Goal: Check status: Check status

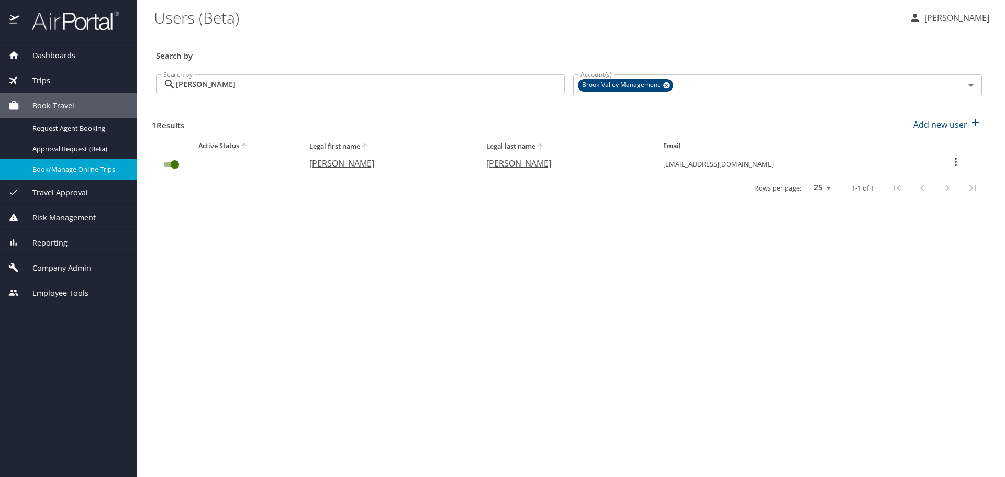
click at [114, 163] on div "Book/Manage Online Trips" at bounding box center [68, 169] width 120 height 12
click at [50, 87] on div "Trips" at bounding box center [68, 80] width 137 height 25
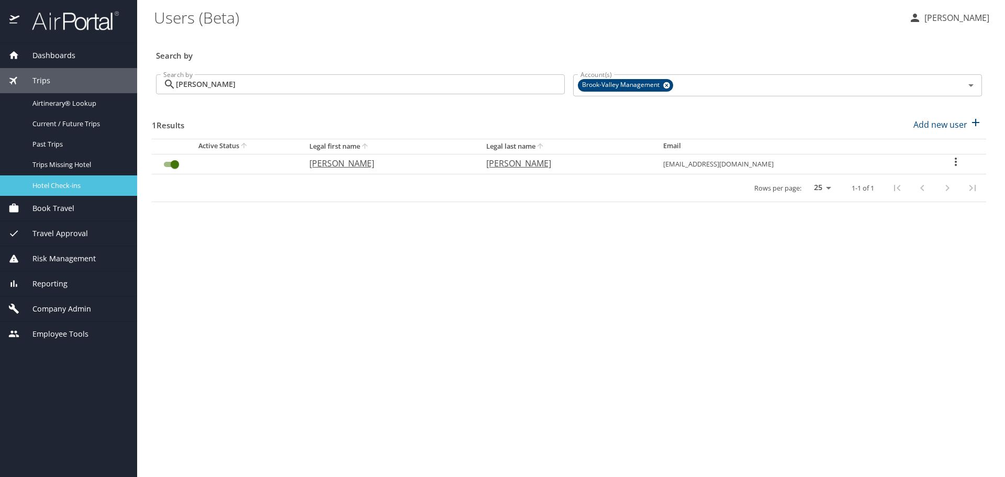
click at [56, 181] on span "Hotel Check-ins" at bounding box center [78, 186] width 92 height 10
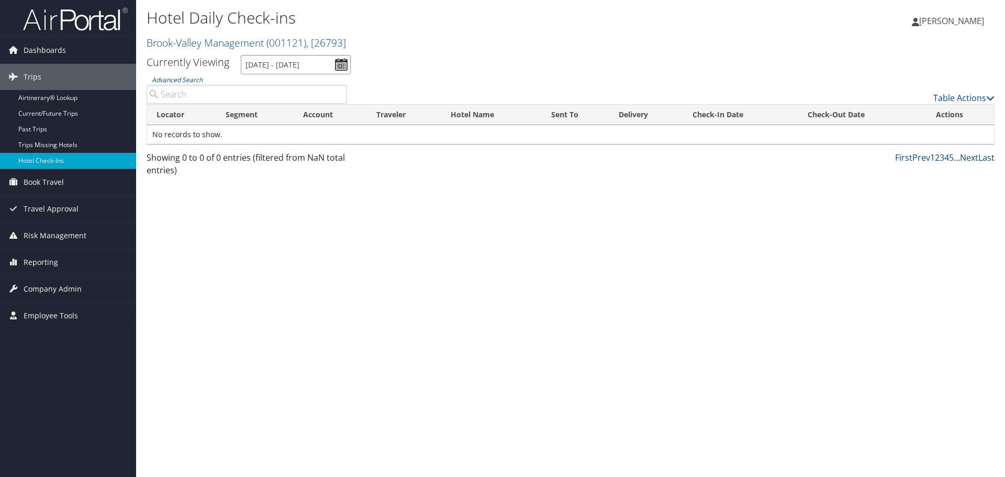
click at [342, 70] on input "10/2/2025 - 10/2/2025" at bounding box center [296, 64] width 110 height 19
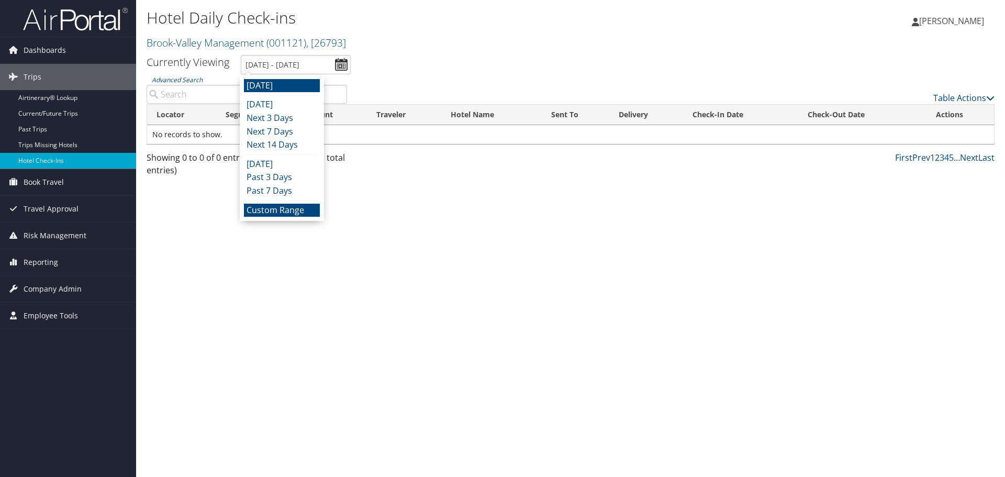
click at [278, 216] on li "Custom Range" at bounding box center [282, 211] width 76 height 14
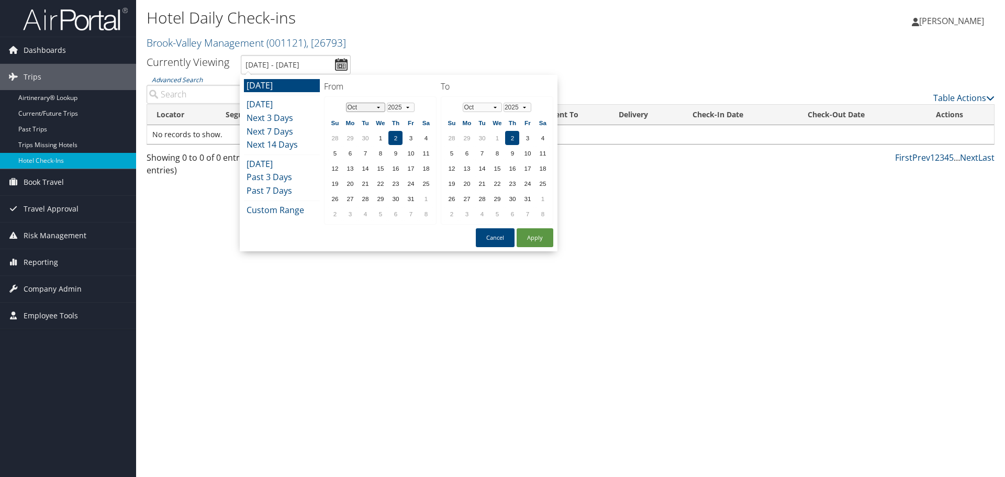
click at [362, 107] on select "Jan Feb Mar Apr May Jun Jul Aug Sep Oct Nov Dec" at bounding box center [365, 107] width 39 height 9
click at [377, 109] on select "Jan Feb Mar Apr May Jun Jul Aug Sep Oct Nov Dec" at bounding box center [365, 107] width 39 height 9
click at [336, 200] on td "24" at bounding box center [335, 199] width 14 height 14
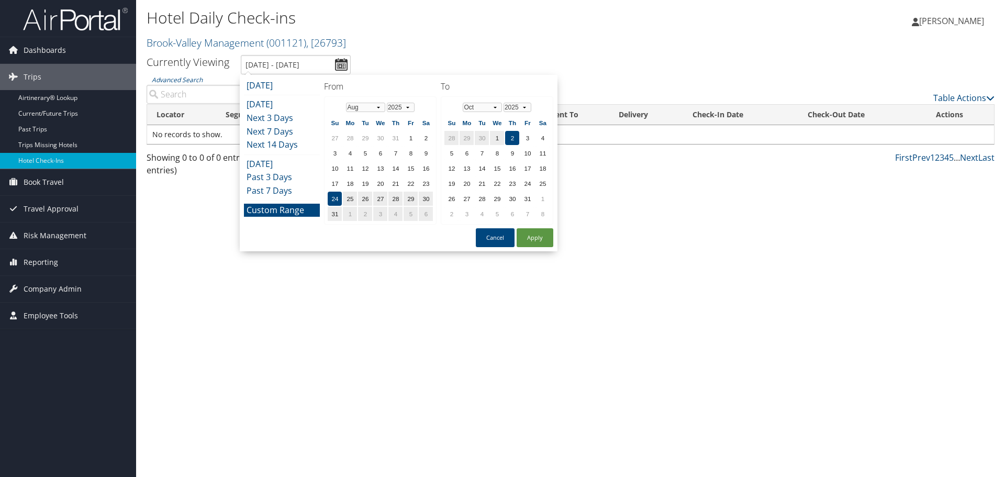
click at [514, 136] on td "2" at bounding box center [512, 138] width 14 height 14
click at [531, 242] on button "Apply" at bounding box center [535, 237] width 37 height 19
type input "8/24/2025 - 10/2/2025"
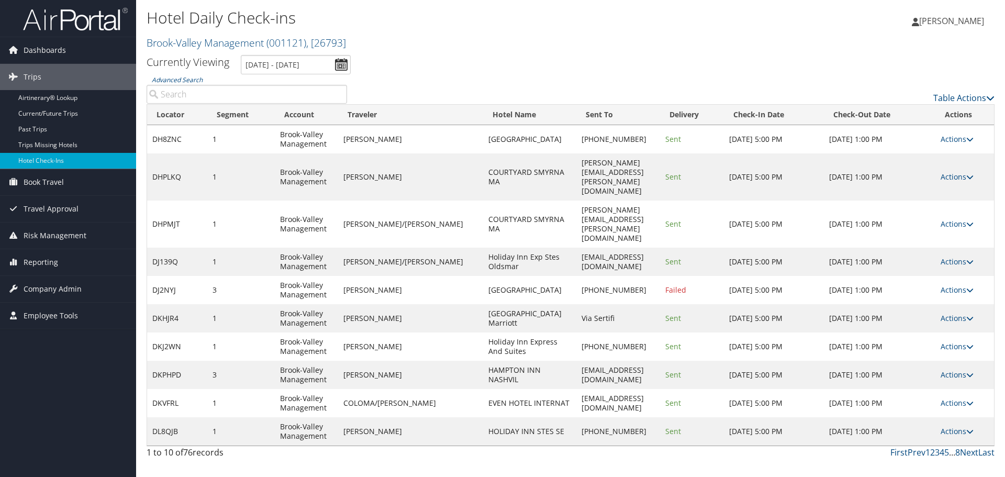
click at [234, 88] on input "Advanced Search" at bounding box center [247, 94] width 201 height 19
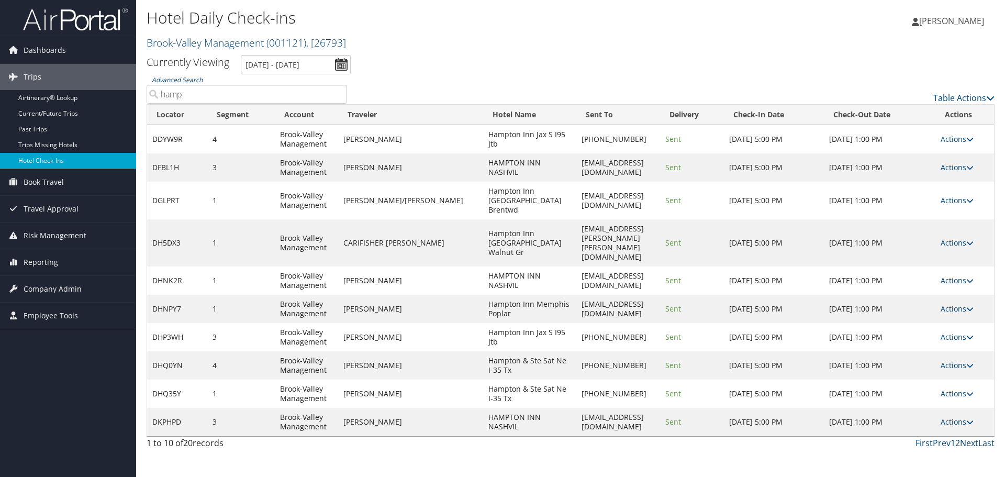
click at [969, 437] on link "Next" at bounding box center [969, 443] width 18 height 12
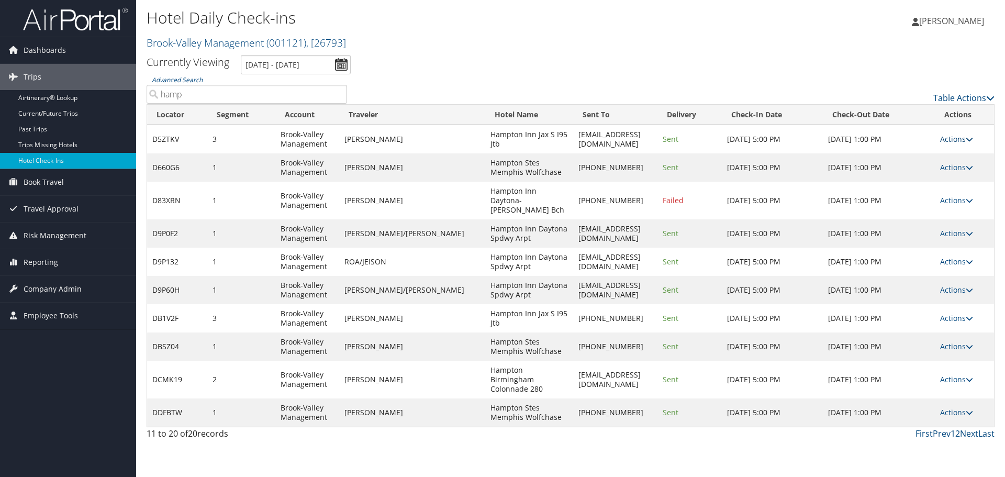
click at [958, 142] on link "Actions" at bounding box center [957, 139] width 33 height 10
click at [927, 210] on link "View Itinerary" at bounding box center [925, 208] width 90 height 18
click at [924, 428] on link "First" at bounding box center [924, 434] width 17 height 12
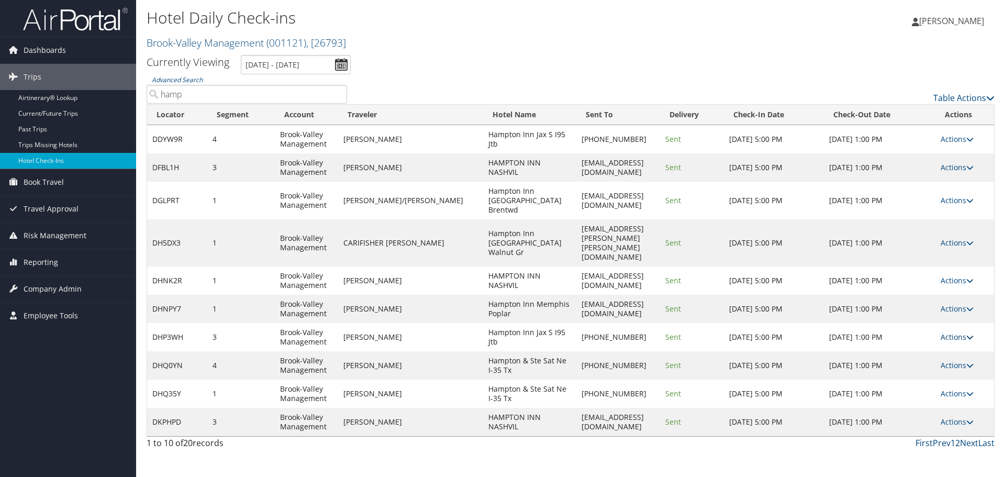
click at [953, 332] on link "Actions" at bounding box center [957, 337] width 33 height 10
click at [912, 375] on link "View Itinerary" at bounding box center [925, 378] width 90 height 18
click at [960, 238] on link "Actions" at bounding box center [957, 243] width 33 height 10
click at [920, 288] on link "View Itinerary" at bounding box center [925, 293] width 90 height 18
click at [949, 360] on link "Actions" at bounding box center [957, 365] width 33 height 10
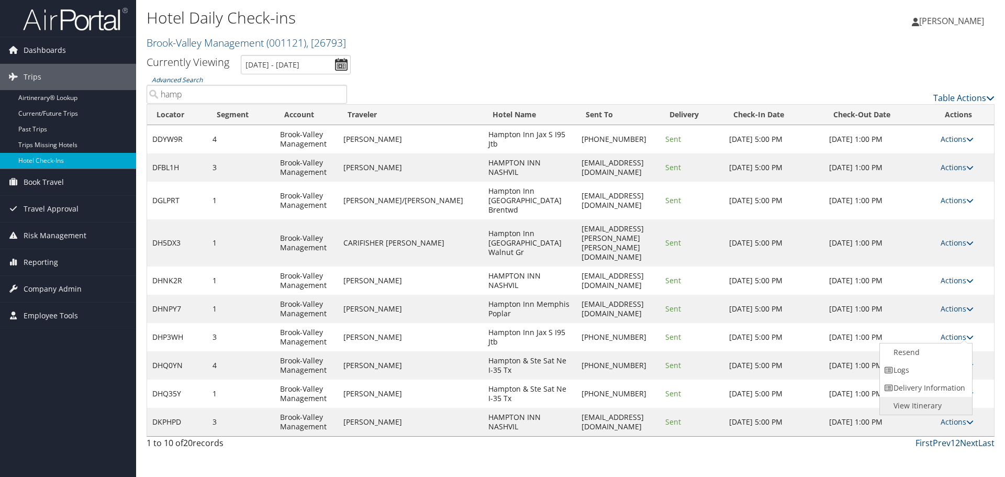
click at [919, 404] on link "View Itinerary" at bounding box center [925, 406] width 90 height 18
click at [951, 389] on link "Actions" at bounding box center [957, 394] width 33 height 10
click at [920, 435] on link "View Itinerary" at bounding box center [925, 434] width 90 height 18
click at [952, 197] on link "Actions" at bounding box center [957, 200] width 33 height 10
click at [908, 263] on link "View Itinerary" at bounding box center [925, 265] width 90 height 18
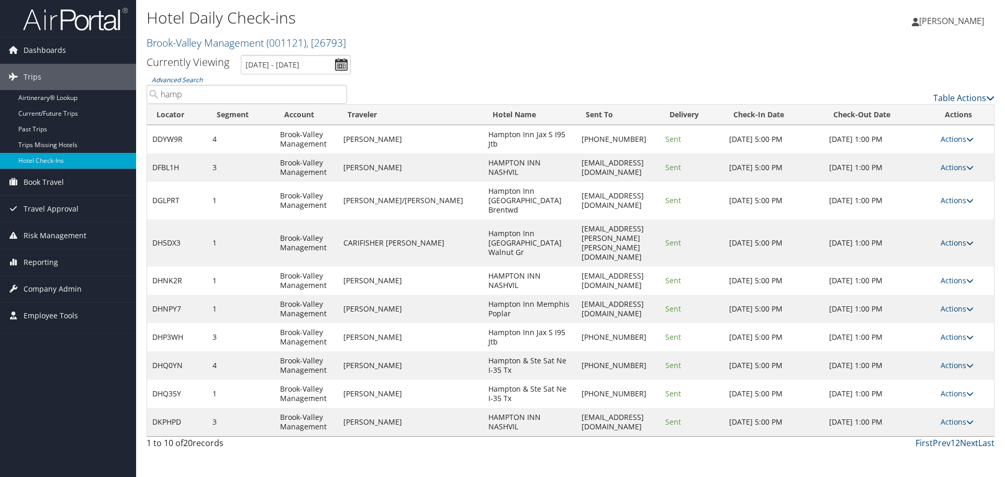
click at [951, 238] on link "Actions" at bounding box center [957, 243] width 33 height 10
click at [914, 299] on link "View Itinerary" at bounding box center [925, 293] width 90 height 18
click at [957, 304] on link "Actions" at bounding box center [957, 309] width 33 height 10
click at [922, 347] on link "View Itinerary" at bounding box center [925, 349] width 90 height 18
click at [957, 275] on link "Actions" at bounding box center [957, 280] width 33 height 10
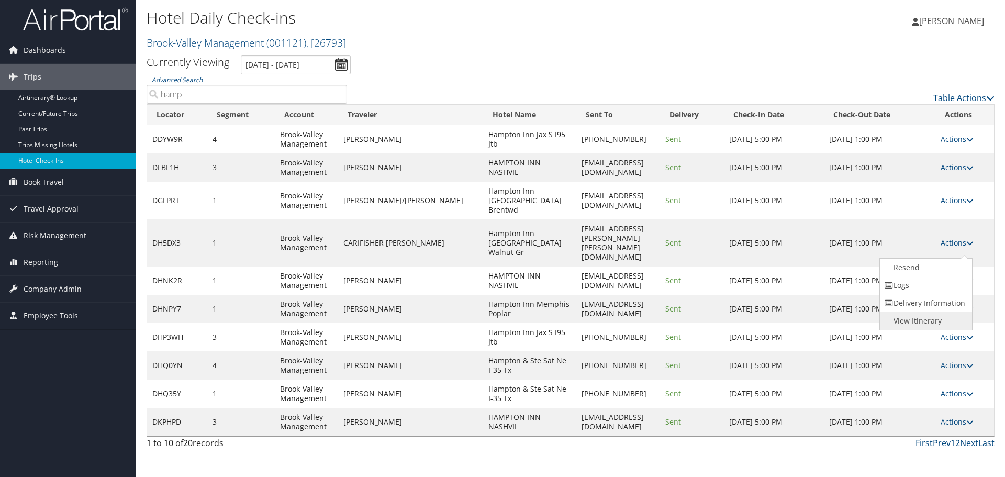
click at [928, 319] on link "View Itinerary" at bounding box center [925, 321] width 90 height 18
click at [925, 437] on link "First" at bounding box center [924, 443] width 17 height 12
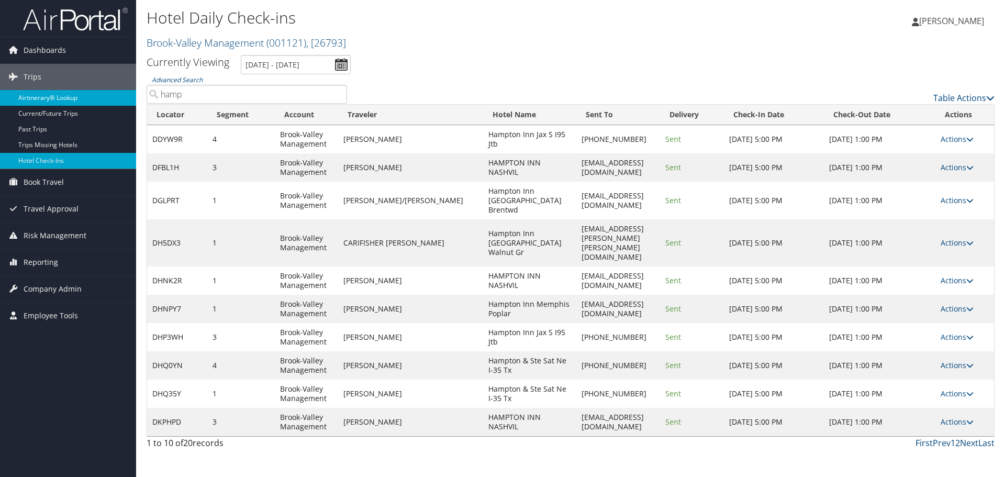
drag, startPoint x: 189, startPoint y: 98, endPoint x: 136, endPoint y: 94, distance: 53.0
click at [136, 94] on div "Dashboards AirPortal 360™ (Manager) My Travel Dashboard Trips Airtinerary® Look…" at bounding box center [502, 238] width 1005 height 477
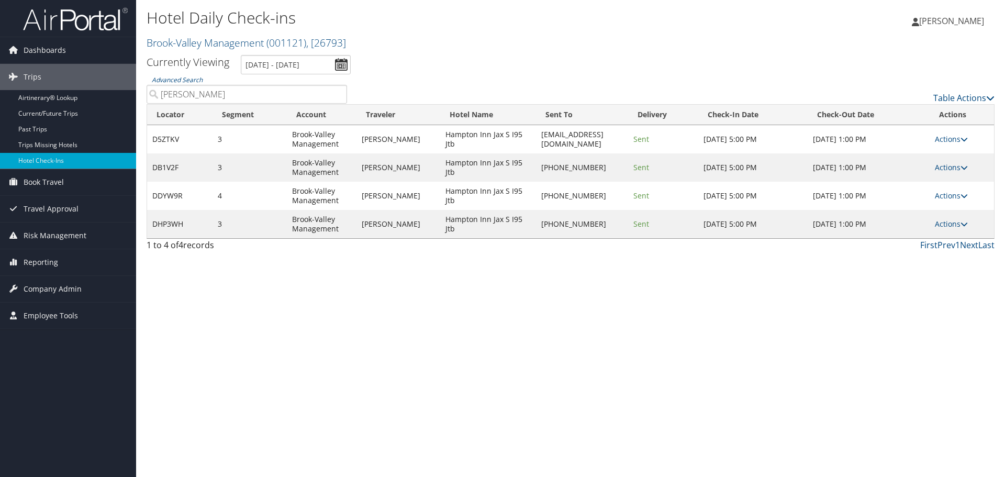
type input "todd"
click at [965, 199] on icon at bounding box center [964, 195] width 7 height 7
click at [933, 264] on link "View Itinerary" at bounding box center [923, 265] width 90 height 18
click at [950, 171] on link "Actions" at bounding box center [951, 167] width 33 height 10
click at [916, 239] on link "View Itinerary" at bounding box center [923, 236] width 90 height 18
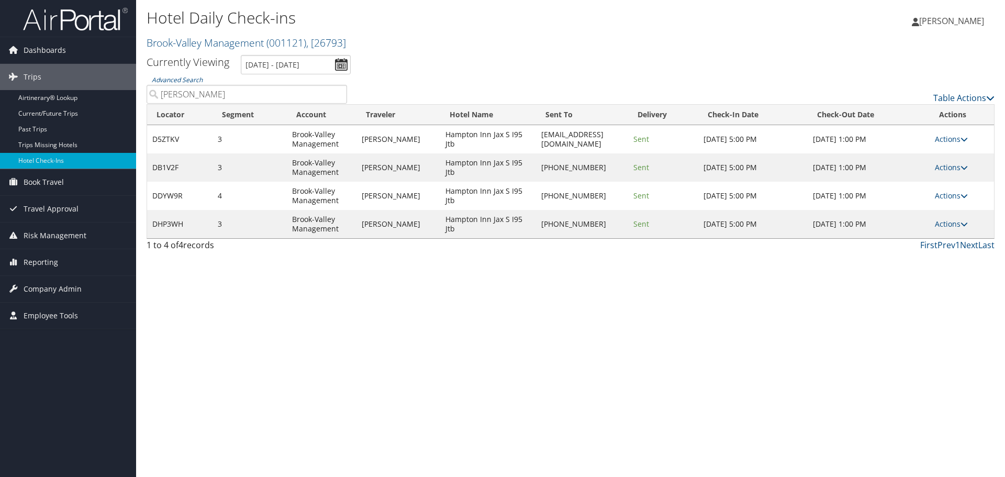
drag, startPoint x: 154, startPoint y: 94, endPoint x: 138, endPoint y: 93, distance: 15.7
click at [139, 93] on div "Advanced Search todd" at bounding box center [247, 88] width 216 height 29
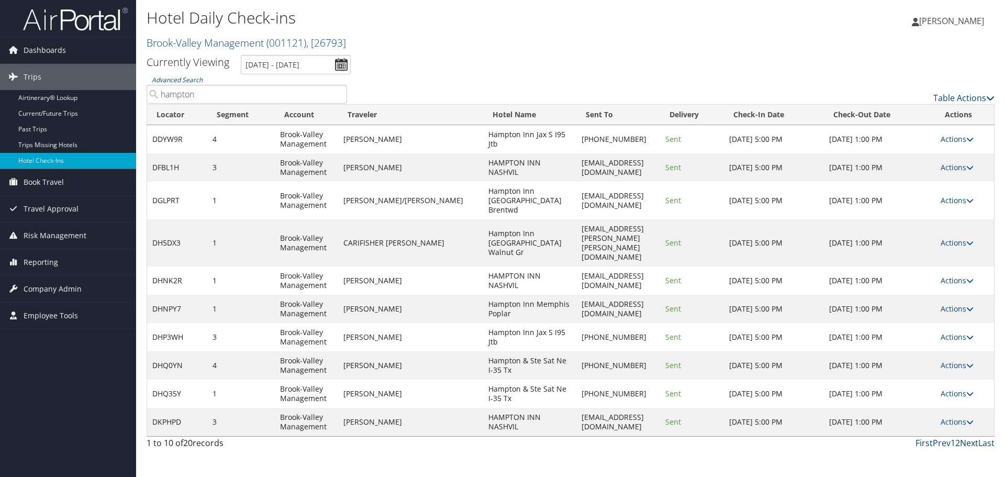
click at [969, 437] on link "Next" at bounding box center [969, 443] width 18 height 12
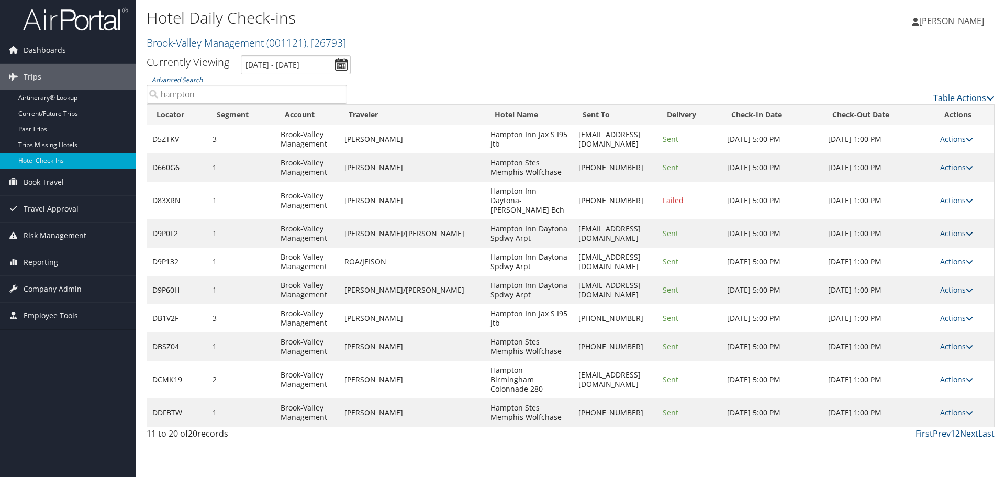
click at [963, 228] on link "Actions" at bounding box center [957, 233] width 33 height 10
click at [926, 295] on link "View Itinerary" at bounding box center [925, 293] width 90 height 18
click at [944, 407] on link "Actions" at bounding box center [957, 412] width 33 height 10
click at [918, 466] on link "View Itinerary" at bounding box center [925, 463] width 90 height 18
click at [973, 428] on link "Next" at bounding box center [969, 434] width 18 height 12
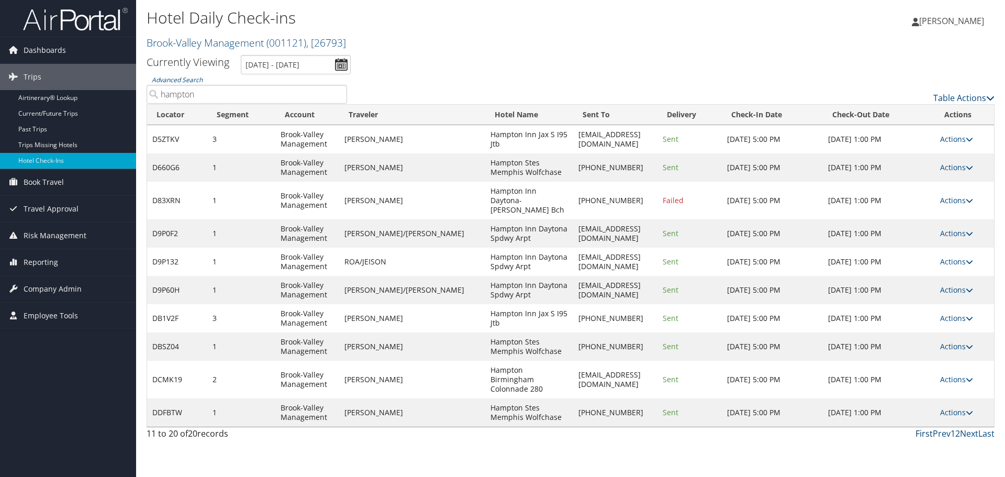
click at [925, 428] on link "First" at bounding box center [924, 434] width 17 height 12
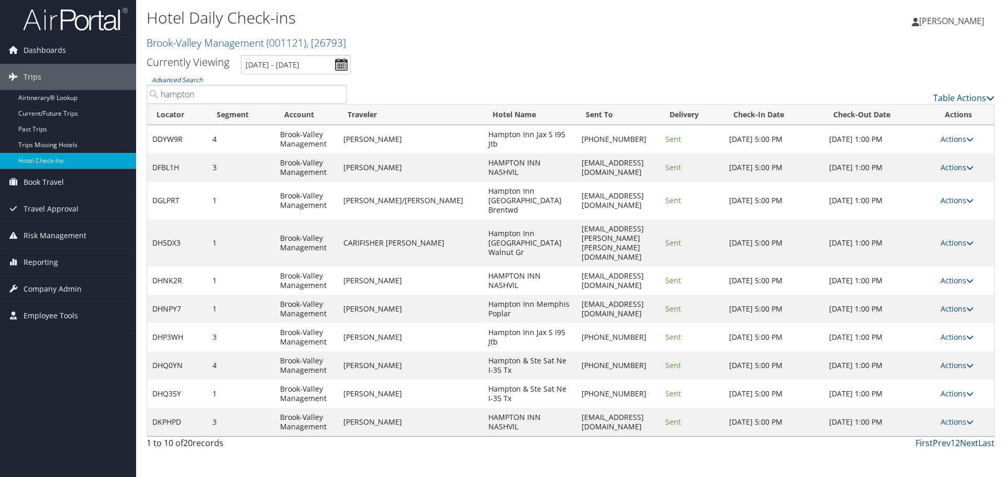
click at [965, 166] on link "Actions" at bounding box center [957, 167] width 33 height 10
click at [926, 237] on link "View Itinerary" at bounding box center [925, 236] width 90 height 18
click at [744, 116] on th "Check-In Date" at bounding box center [774, 115] width 100 height 20
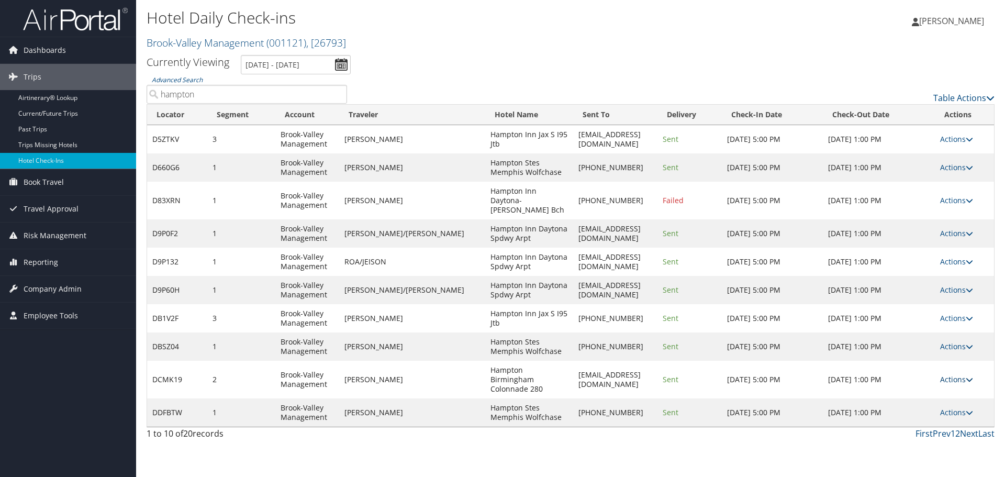
click at [966, 376] on icon at bounding box center [969, 379] width 7 height 7
click at [921, 435] on link "View Itinerary" at bounding box center [925, 434] width 90 height 18
click at [945, 341] on link "Actions" at bounding box center [957, 346] width 33 height 10
click at [924, 409] on link "View Itinerary" at bounding box center [925, 406] width 90 height 18
drag, startPoint x: 223, startPoint y: 100, endPoint x: 102, endPoint y: 92, distance: 121.2
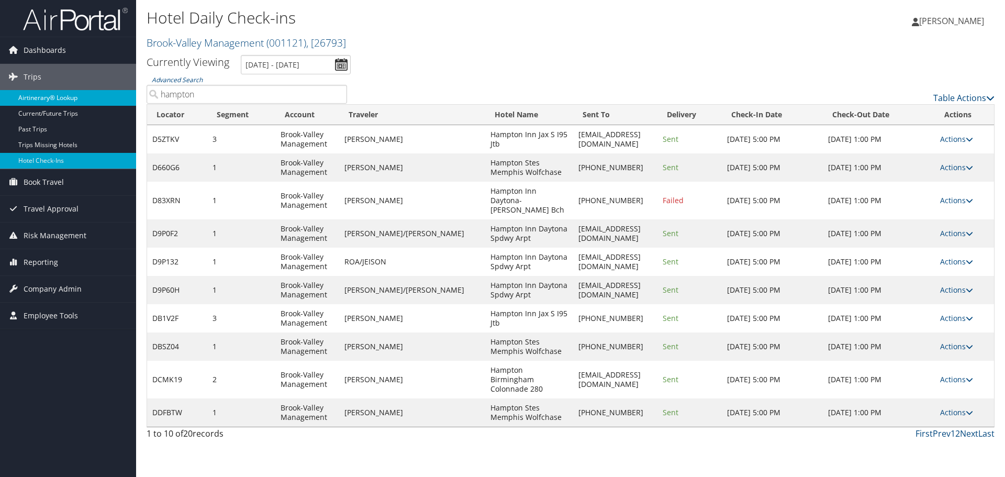
click at [103, 93] on div "Dashboards AirPortal 360™ (Manager) My Travel Dashboard Trips Airtinerary® Look…" at bounding box center [502, 238] width 1005 height 477
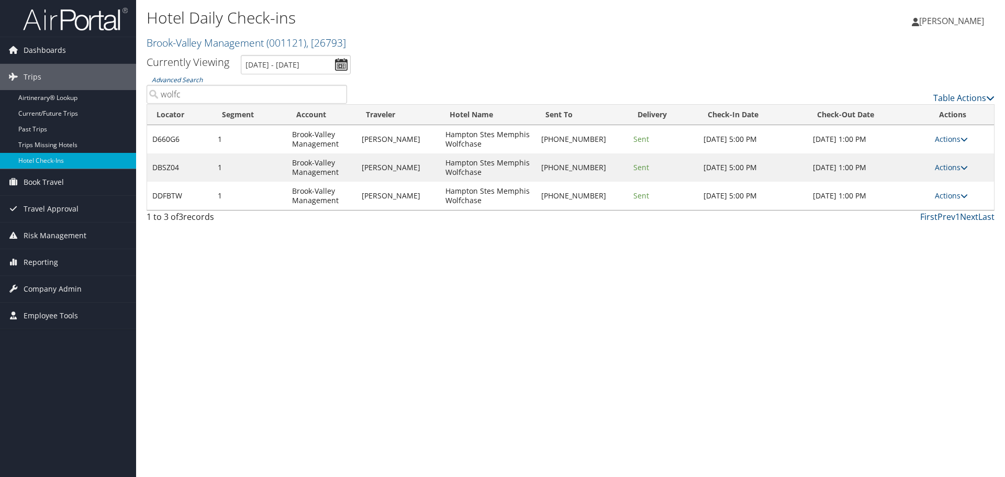
click at [659, 244] on div "Hotel Daily Check-ins Brook-Valley Management ( 001121 ) , [ 26793 ] Brook-Vall…" at bounding box center [570, 238] width 869 height 477
drag, startPoint x: 208, startPoint y: 93, endPoint x: 139, endPoint y: 97, distance: 69.8
click at [139, 97] on div "Advanced Search wolfc" at bounding box center [247, 88] width 216 height 29
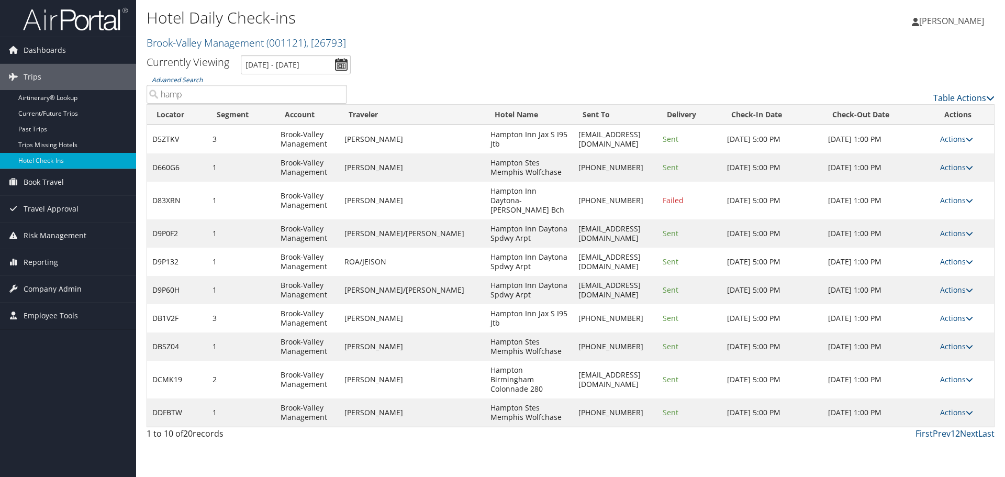
click at [735, 112] on th "Check-In Date" at bounding box center [772, 115] width 101 height 20
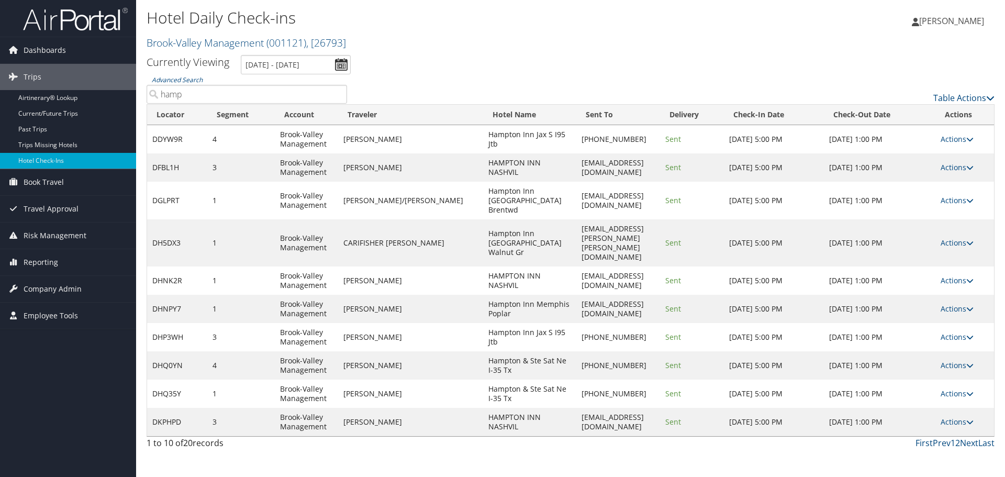
click at [469, 432] on div "Hotel Daily Check-ins Brook-Valley Management ( 001121 ) , [ 26793 ] Brook-Vall…" at bounding box center [570, 238] width 869 height 477
click at [972, 437] on link "Next" at bounding box center [969, 443] width 18 height 12
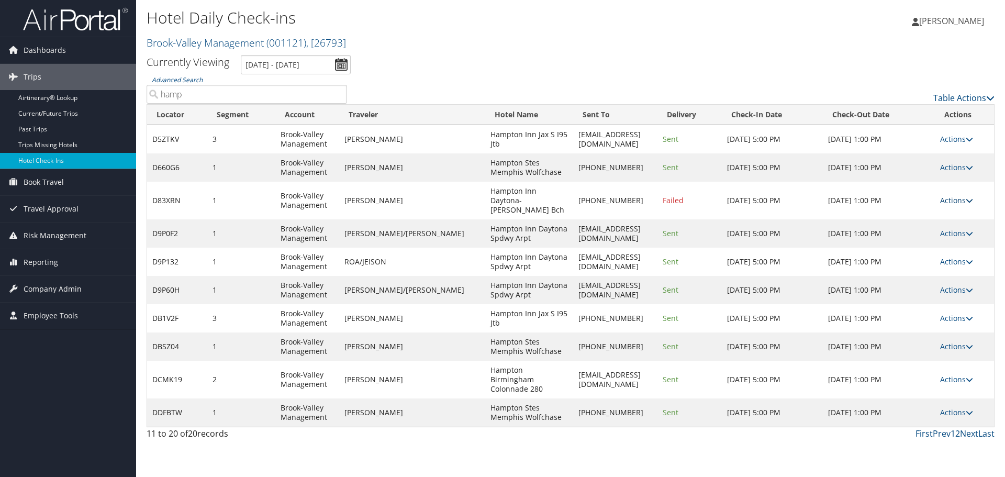
click at [954, 198] on link "Actions" at bounding box center [957, 200] width 33 height 10
click at [945, 266] on link "View Itinerary" at bounding box center [925, 265] width 90 height 18
drag, startPoint x: 198, startPoint y: 95, endPoint x: 159, endPoint y: 97, distance: 39.9
click at [159, 97] on input "hamp" at bounding box center [247, 94] width 201 height 19
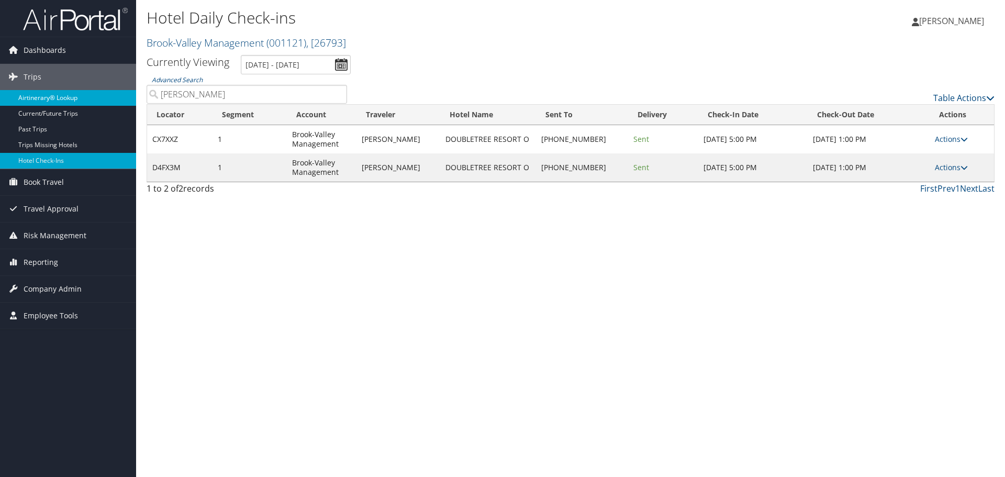
drag, startPoint x: 171, startPoint y: 98, endPoint x: 136, endPoint y: 96, distance: 35.7
click at [138, 97] on div "Hotel Daily Check-ins Brook-Valley Management ( 001121 ) , [ 26793 ] Brook-Vall…" at bounding box center [570, 238] width 869 height 477
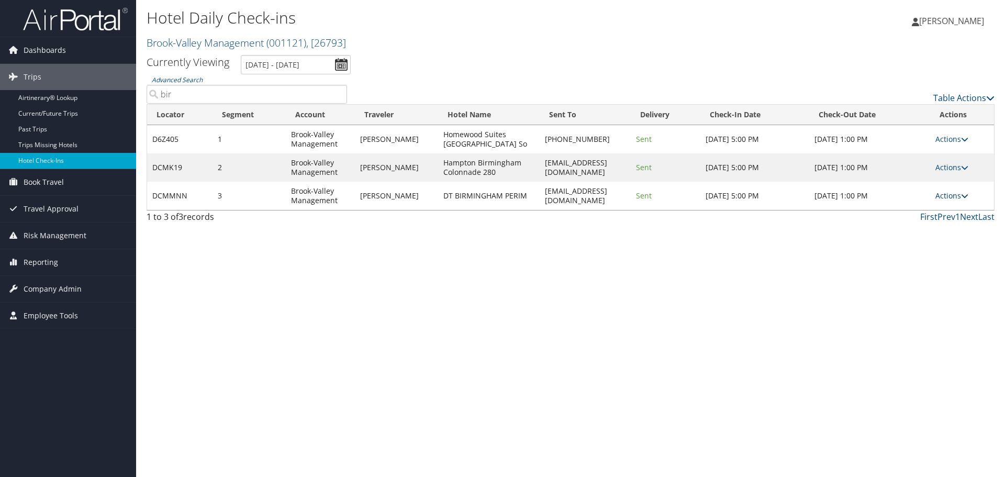
click at [945, 196] on link "Actions" at bounding box center [952, 196] width 33 height 10
click at [913, 268] on link "View Itinerary" at bounding box center [924, 265] width 90 height 18
click at [296, 95] on input "bir" at bounding box center [247, 94] width 201 height 19
drag, startPoint x: 296, startPoint y: 95, endPoint x: 289, endPoint y: 94, distance: 7.4
click at [291, 94] on input "bir" at bounding box center [247, 94] width 201 height 19
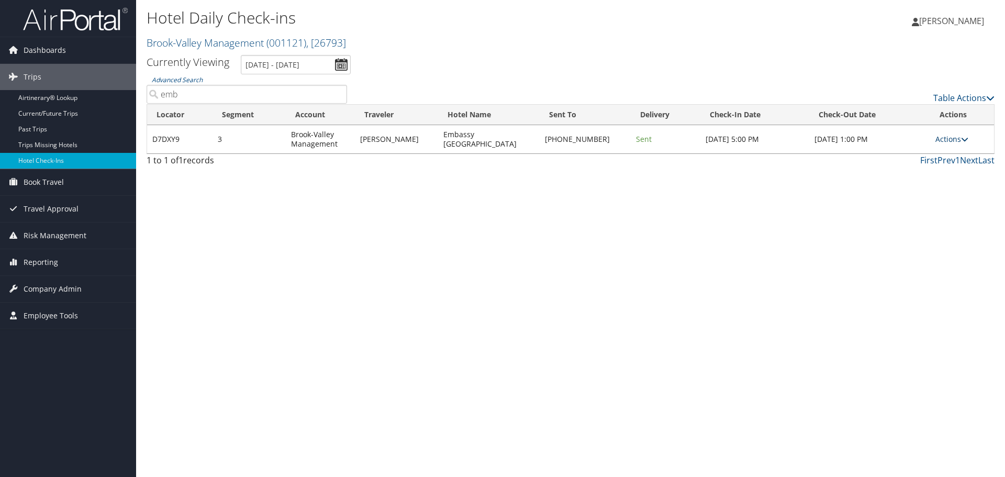
click at [936, 137] on link "Actions" at bounding box center [952, 139] width 33 height 10
click at [919, 210] on link "View Itinerary" at bounding box center [919, 208] width 90 height 18
drag, startPoint x: 201, startPoint y: 98, endPoint x: 116, endPoint y: 100, distance: 84.3
click at [117, 100] on div "Dashboards AirPortal 360™ (Manager) My Travel Dashboard Trips Airtinerary® Look…" at bounding box center [502, 238] width 1005 height 477
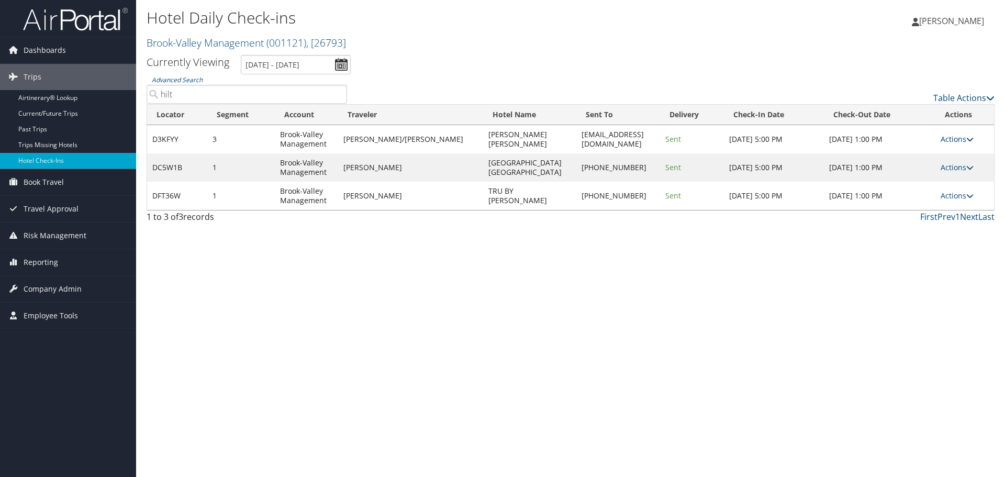
click at [954, 138] on link "Actions" at bounding box center [957, 139] width 33 height 10
click at [931, 209] on link "View Itinerary" at bounding box center [927, 208] width 90 height 18
click at [959, 170] on link "Actions" at bounding box center [957, 167] width 33 height 10
click at [916, 239] on link "View Itinerary" at bounding box center [927, 236] width 90 height 18
drag, startPoint x: 158, startPoint y: 98, endPoint x: 153, endPoint y: 98, distance: 5.3
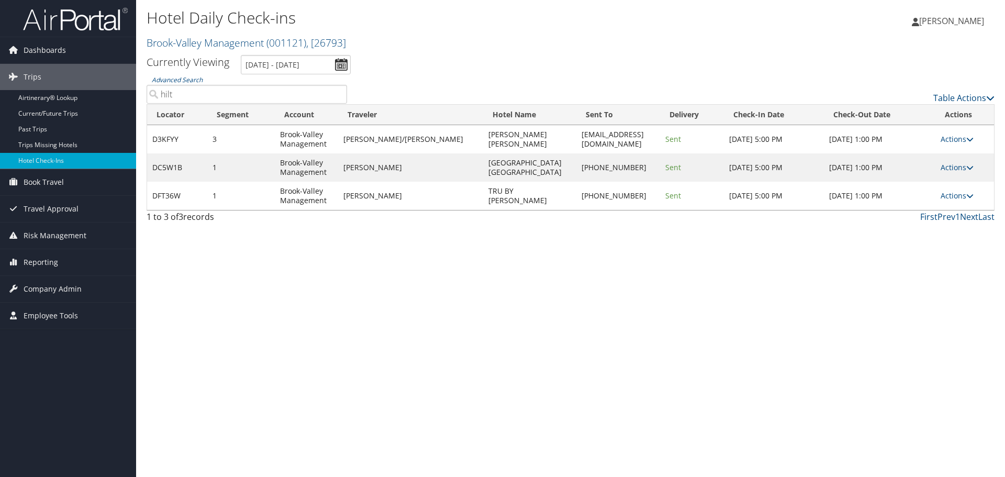
click at [153, 98] on input "hilt" at bounding box center [247, 94] width 201 height 19
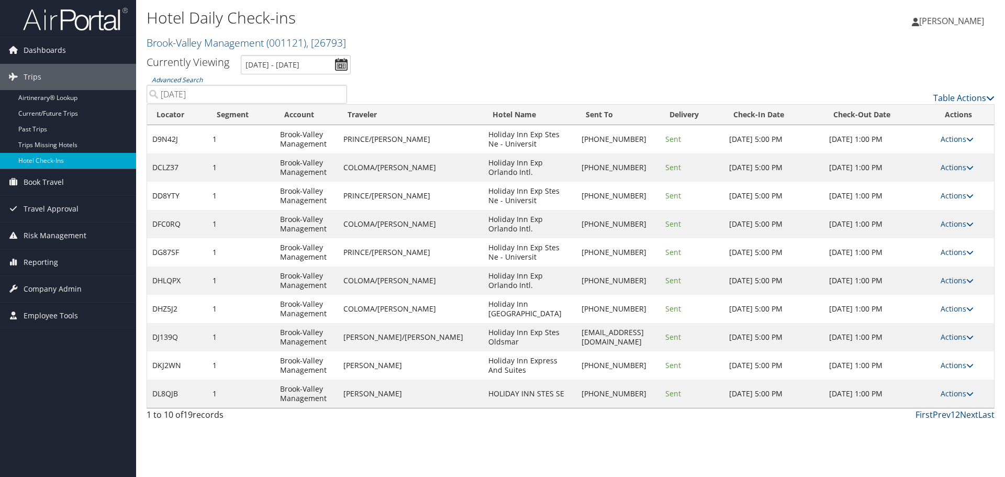
click at [748, 114] on th "Check-In Date" at bounding box center [774, 115] width 100 height 20
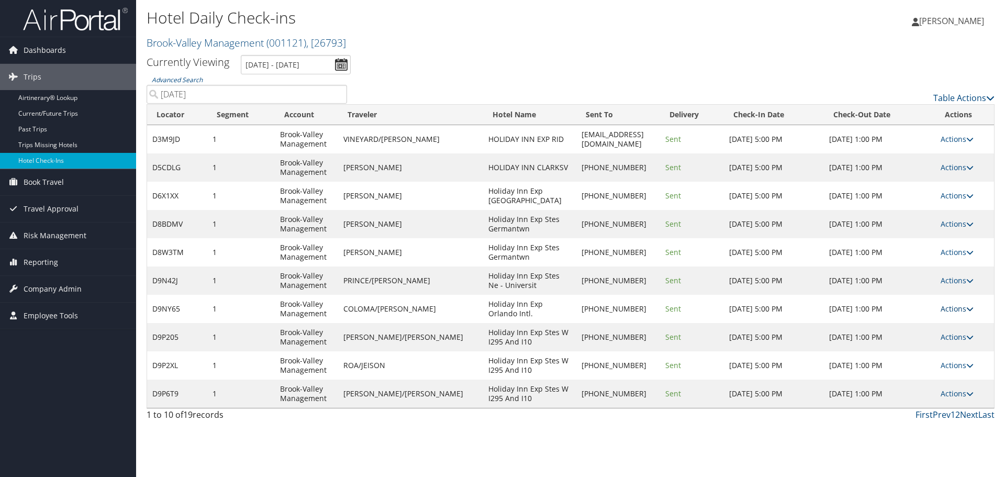
click at [954, 311] on link "Actions" at bounding box center [957, 309] width 33 height 10
click at [919, 375] on link "View Itinerary" at bounding box center [926, 378] width 90 height 18
click at [970, 416] on link "Next" at bounding box center [969, 415] width 18 height 12
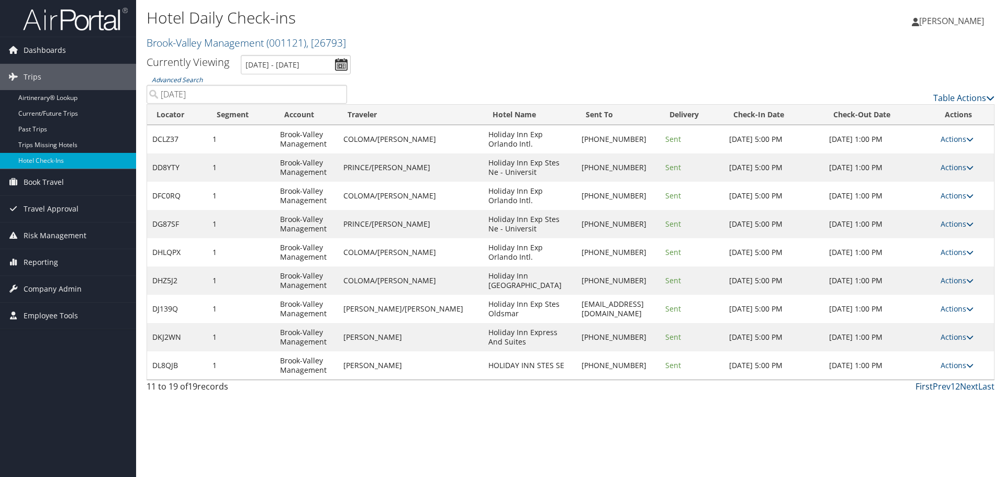
click at [922, 389] on link "First" at bounding box center [924, 387] width 17 height 12
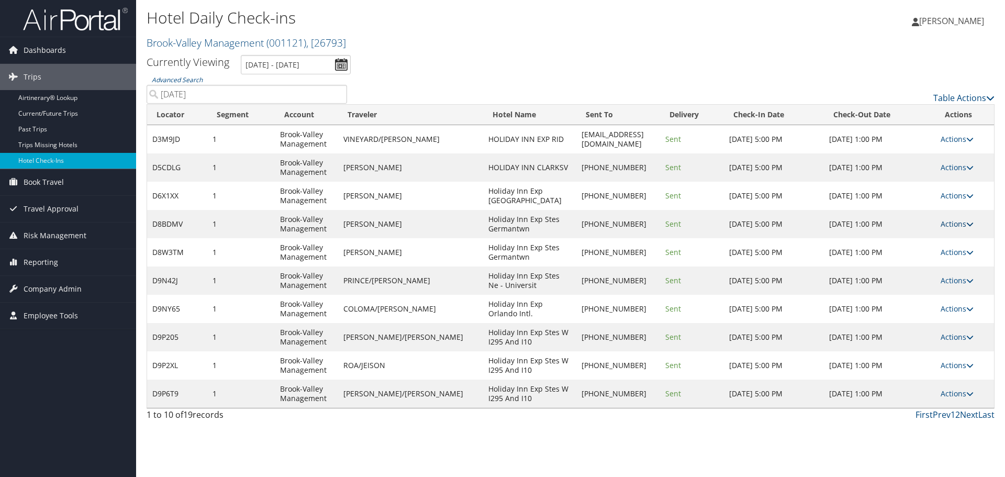
click at [946, 226] on link "Actions" at bounding box center [957, 224] width 33 height 10
click at [926, 297] on link "View Itinerary" at bounding box center [926, 293] width 90 height 18
click at [955, 251] on link "Actions" at bounding box center [957, 252] width 33 height 10
click at [912, 323] on link "View Itinerary" at bounding box center [926, 321] width 90 height 18
click at [960, 340] on link "Actions" at bounding box center [957, 337] width 33 height 10
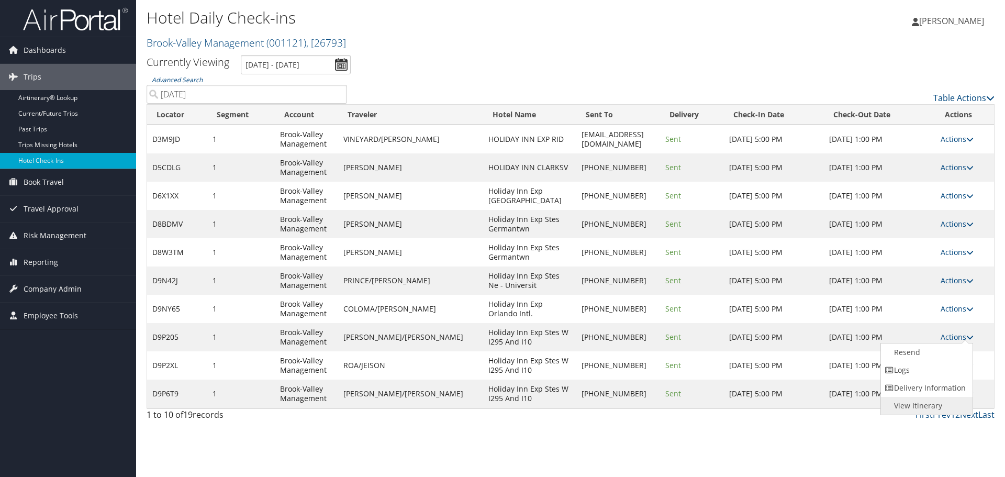
click at [910, 405] on link "View Itinerary" at bounding box center [926, 406] width 90 height 18
click at [952, 279] on link "Actions" at bounding box center [957, 280] width 33 height 10
click at [929, 343] on link "View Itinerary" at bounding box center [926, 349] width 90 height 18
click at [974, 416] on link "Next" at bounding box center [969, 415] width 18 height 12
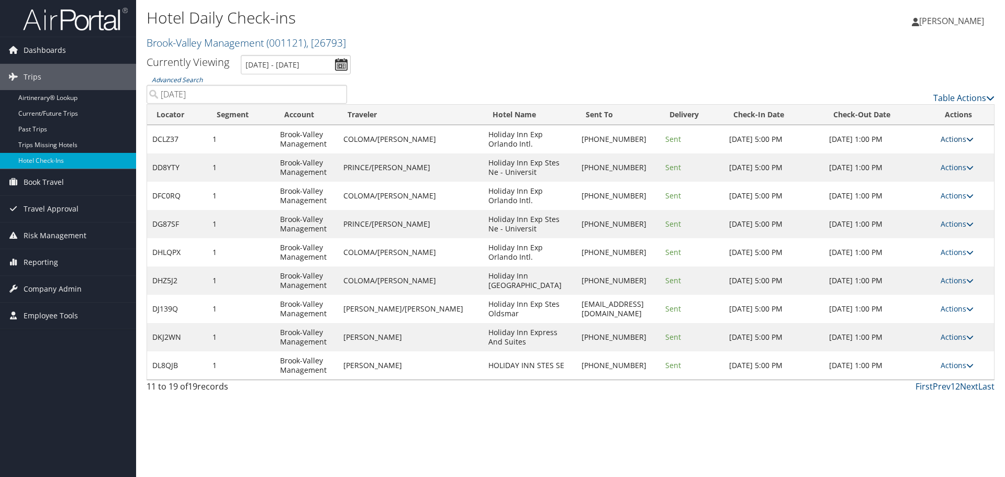
click at [947, 141] on link "Actions" at bounding box center [957, 139] width 33 height 10
click at [910, 207] on link "View Itinerary" at bounding box center [927, 208] width 90 height 18
click at [929, 388] on link "First" at bounding box center [924, 387] width 17 height 12
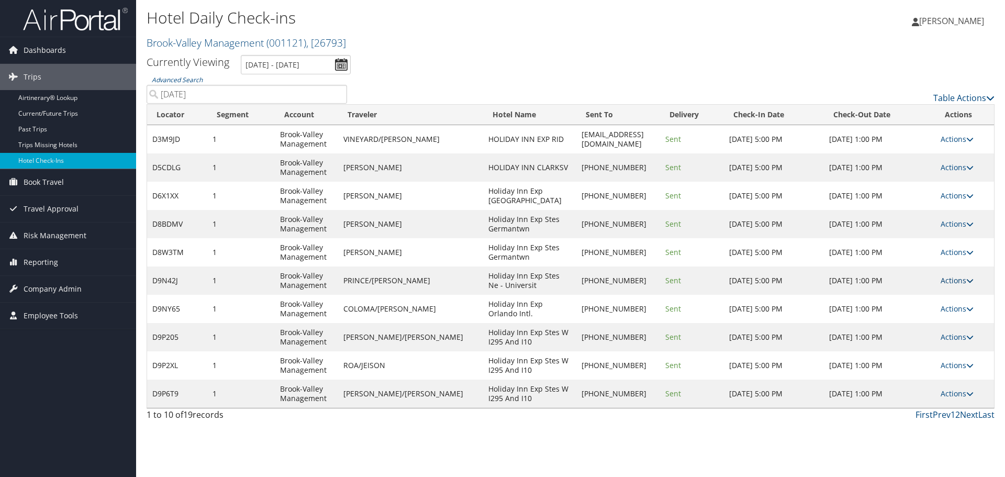
click at [964, 281] on link "Actions" at bounding box center [957, 280] width 33 height 10
click at [928, 350] on link "View Itinerary" at bounding box center [926, 349] width 90 height 18
drag, startPoint x: 198, startPoint y: 98, endPoint x: 89, endPoint y: 98, distance: 108.9
click at [89, 98] on div "Dashboards AirPortal 360™ (Manager) My Travel Dashboard Trips Airtinerary® Look…" at bounding box center [502, 238] width 1005 height 477
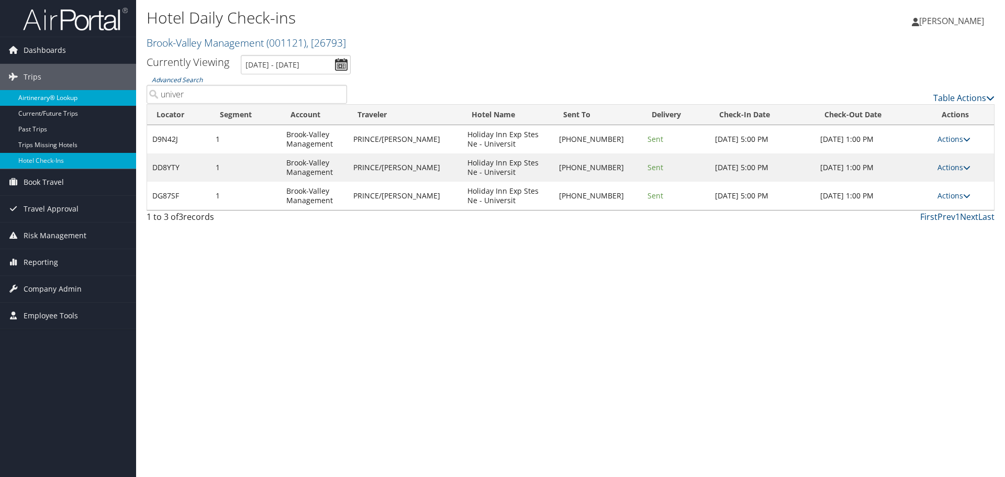
drag, startPoint x: 199, startPoint y: 99, endPoint x: 120, endPoint y: 95, distance: 78.6
click at [120, 95] on div "Dashboards AirPortal 360™ (Manager) My Travel Dashboard Trips Airtinerary® Look…" at bounding box center [502, 238] width 1005 height 477
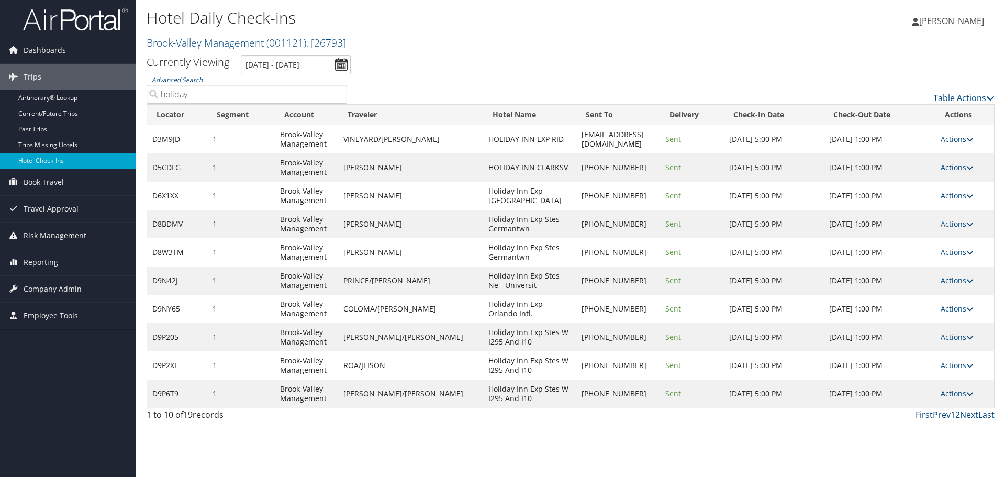
click at [751, 113] on th "Check-In Date" at bounding box center [774, 115] width 100 height 20
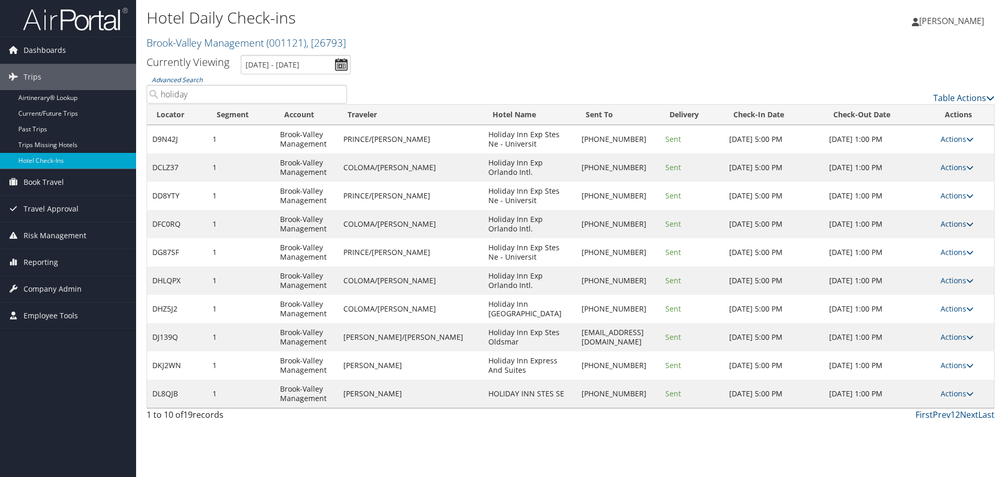
click at [965, 219] on link "Actions" at bounding box center [957, 224] width 33 height 10
click at [932, 287] on link "View Itinerary" at bounding box center [927, 293] width 90 height 18
click at [949, 196] on link "Actions" at bounding box center [957, 196] width 33 height 10
click at [934, 258] on link "View Itinerary" at bounding box center [927, 265] width 90 height 18
click at [955, 312] on link "Actions" at bounding box center [957, 309] width 33 height 10
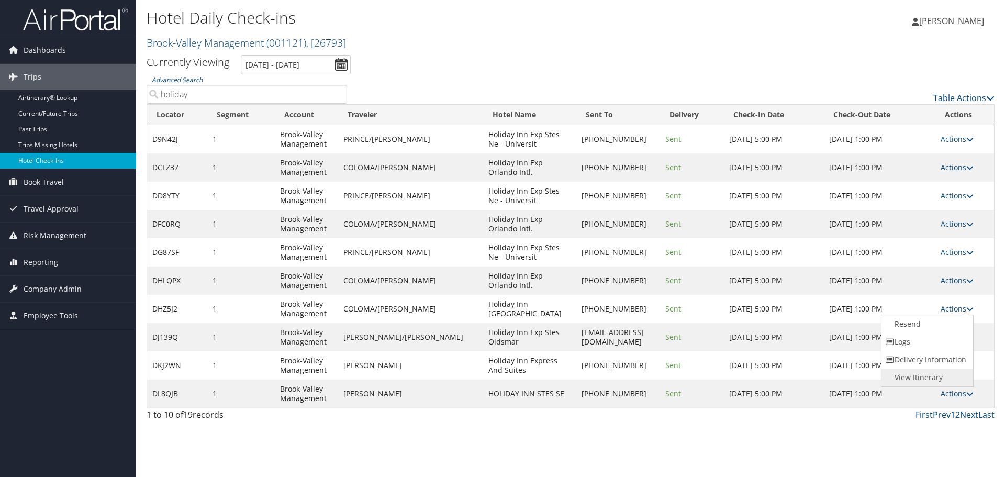
click at [918, 373] on link "View Itinerary" at bounding box center [927, 378] width 90 height 18
click at [961, 253] on link "Actions" at bounding box center [957, 252] width 33 height 10
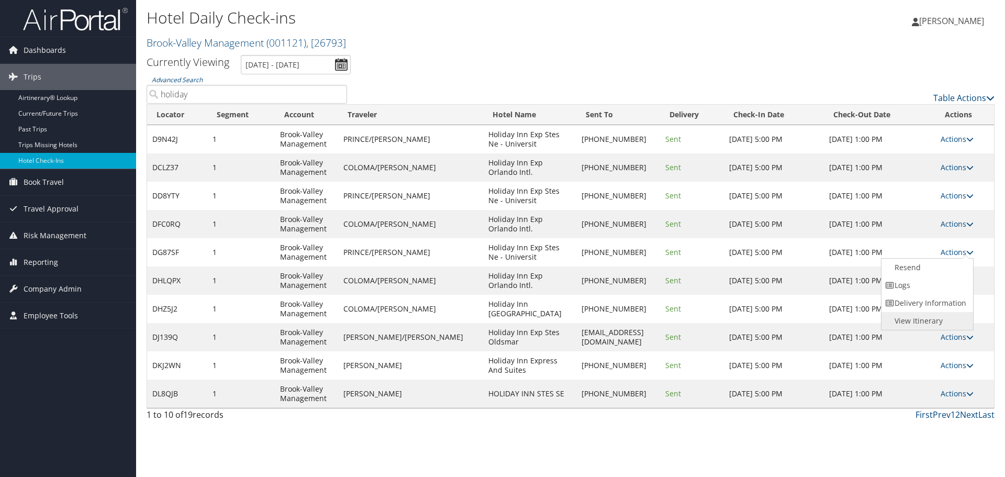
click at [931, 323] on link "View Itinerary" at bounding box center [927, 321] width 90 height 18
drag, startPoint x: 183, startPoint y: 99, endPoint x: 144, endPoint y: 95, distance: 38.9
click at [144, 95] on div "Advanced Search holiday" at bounding box center [247, 88] width 216 height 29
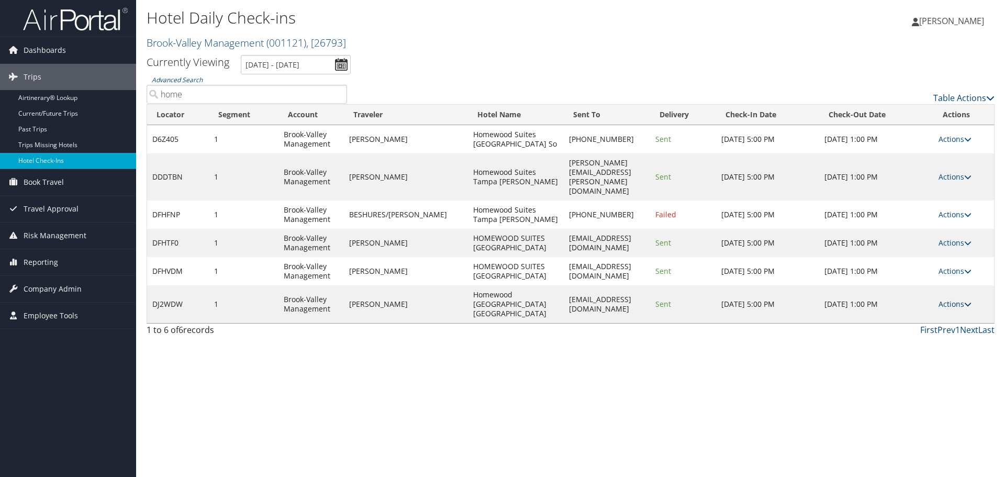
click at [955, 299] on link "Actions" at bounding box center [955, 304] width 33 height 10
click at [909, 350] on link "View Itinerary" at bounding box center [926, 349] width 90 height 18
click at [949, 266] on link "Actions" at bounding box center [955, 271] width 33 height 10
click at [938, 321] on link "View Itinerary" at bounding box center [926, 321] width 90 height 18
click at [945, 238] on link "Actions" at bounding box center [955, 243] width 33 height 10
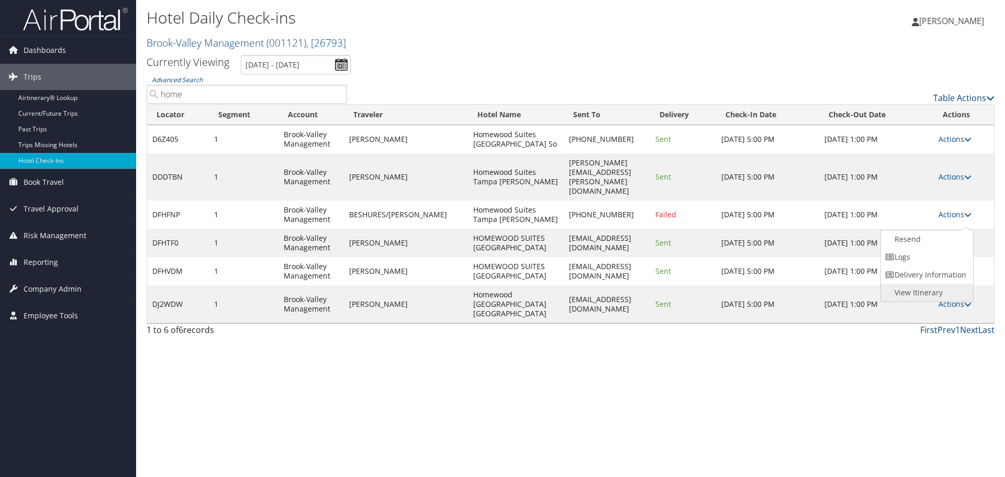
click at [905, 294] on link "View Itinerary" at bounding box center [926, 293] width 90 height 18
click at [944, 209] on link "Actions" at bounding box center [955, 214] width 33 height 10
click at [930, 263] on link "View Itinerary" at bounding box center [926, 265] width 90 height 18
click at [941, 172] on link "Actions" at bounding box center [955, 177] width 33 height 10
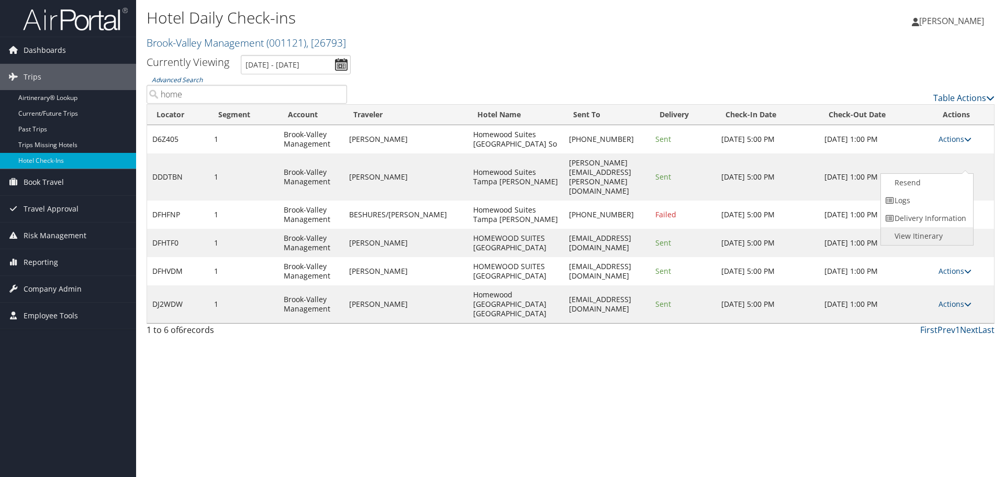
click at [903, 242] on link "View Itinerary" at bounding box center [926, 236] width 90 height 18
click at [957, 138] on link "Actions" at bounding box center [955, 139] width 33 height 10
click at [948, 207] on link "View Itinerary" at bounding box center [926, 208] width 90 height 18
drag, startPoint x: 185, startPoint y: 94, endPoint x: 164, endPoint y: 99, distance: 21.1
click at [164, 99] on input "home" at bounding box center [247, 94] width 201 height 19
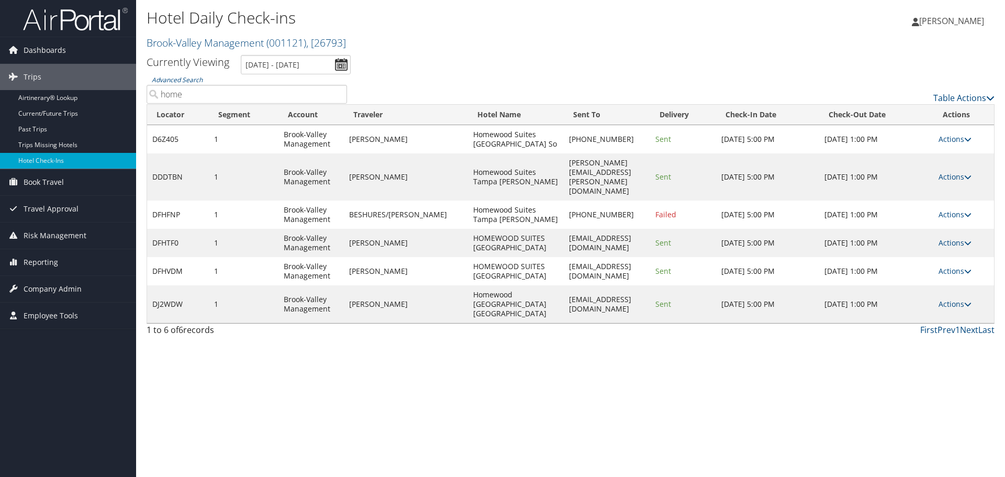
type input "h"
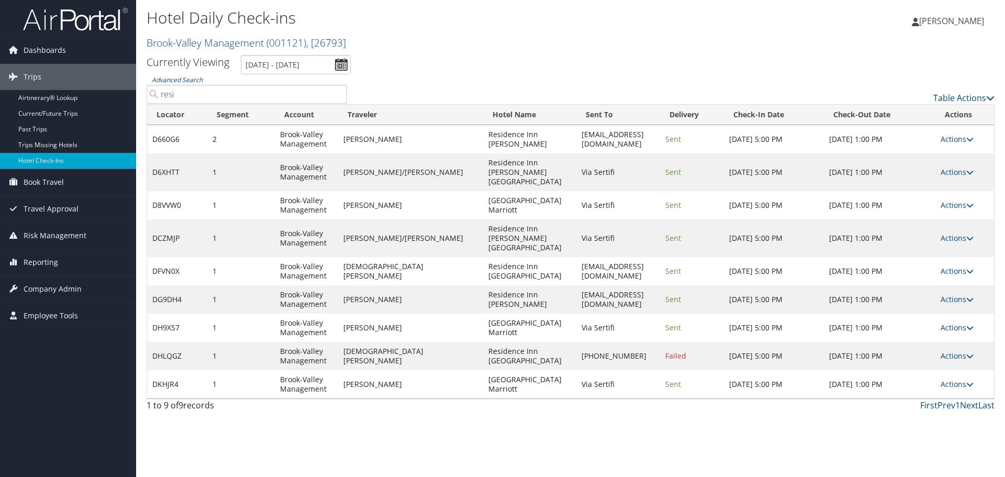
click at [948, 323] on link "Actions" at bounding box center [957, 328] width 33 height 10
click at [938, 374] on link "View Itinerary" at bounding box center [926, 378] width 90 height 18
click at [949, 200] on link "Actions" at bounding box center [957, 205] width 33 height 10
click at [920, 264] on link "View Itinerary" at bounding box center [926, 265] width 90 height 18
click at [961, 294] on link "Actions" at bounding box center [957, 299] width 33 height 10
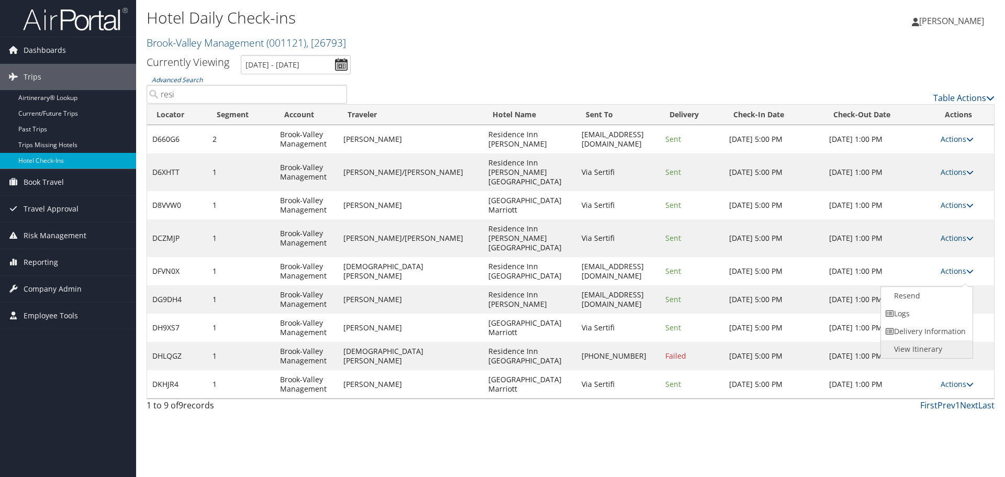
click at [935, 341] on link "View Itinerary" at bounding box center [926, 349] width 90 height 18
click at [954, 233] on link "Actions" at bounding box center [957, 238] width 33 height 10
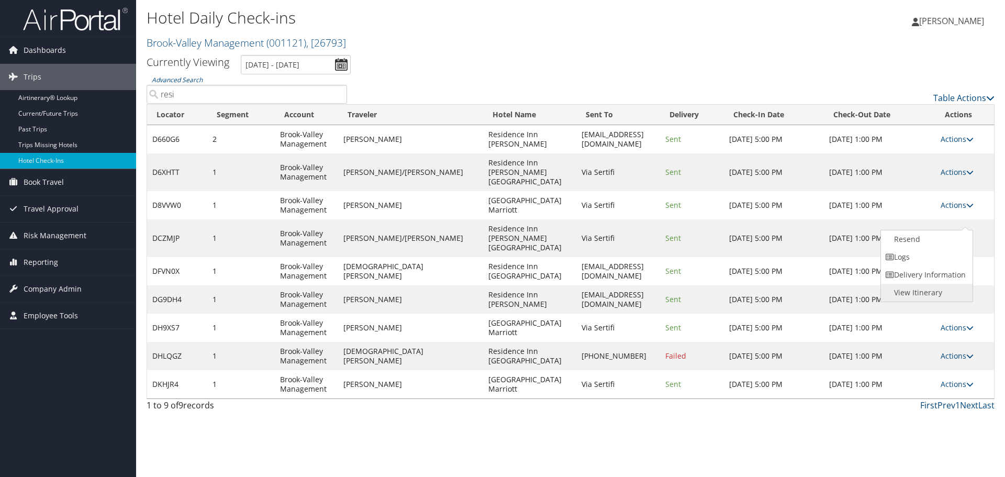
click at [930, 295] on link "View Itinerary" at bounding box center [926, 293] width 90 height 18
click at [944, 167] on link "Actions" at bounding box center [957, 172] width 33 height 10
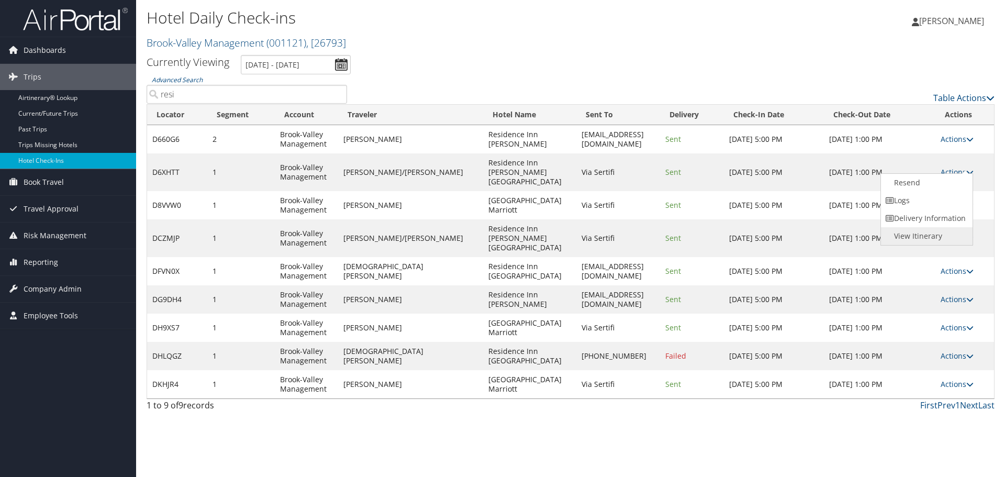
click at [922, 236] on link "View Itinerary" at bounding box center [926, 236] width 90 height 18
click at [947, 351] on link "Actions" at bounding box center [957, 356] width 33 height 10
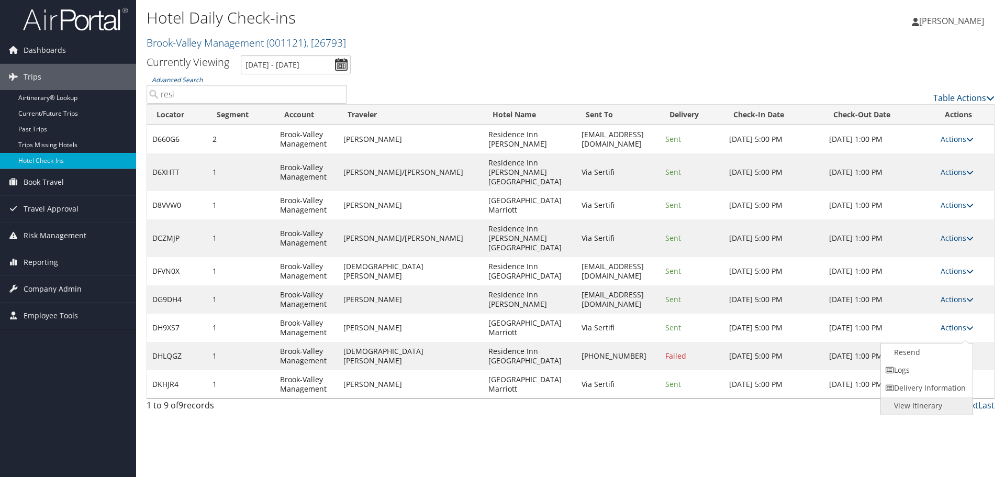
click at [935, 401] on link "View Itinerary" at bounding box center [926, 406] width 90 height 18
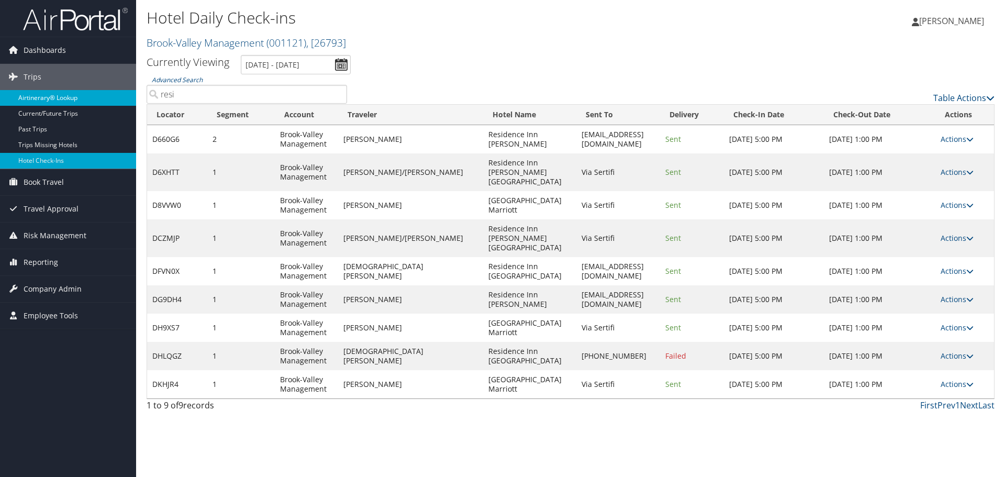
drag, startPoint x: 191, startPoint y: 96, endPoint x: 111, endPoint y: 95, distance: 79.6
click at [111, 95] on div "Dashboards AirPortal 360™ (Manager) My Travel Dashboard Trips Airtinerary® Look…" at bounding box center [502, 238] width 1005 height 477
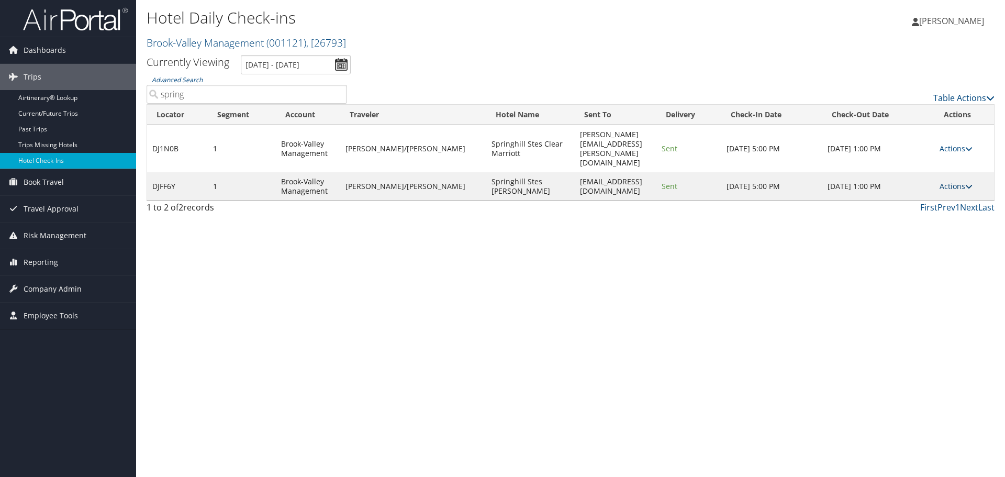
click at [955, 181] on link "Actions" at bounding box center [956, 186] width 33 height 10
click at [935, 238] on link "View Itinerary" at bounding box center [928, 236] width 90 height 18
drag, startPoint x: 211, startPoint y: 95, endPoint x: 91, endPoint y: 102, distance: 119.6
click at [91, 102] on div "Dashboards AirPortal 360™ (Manager) My Travel Dashboard Trips Airtinerary® Look…" at bounding box center [502, 238] width 1005 height 477
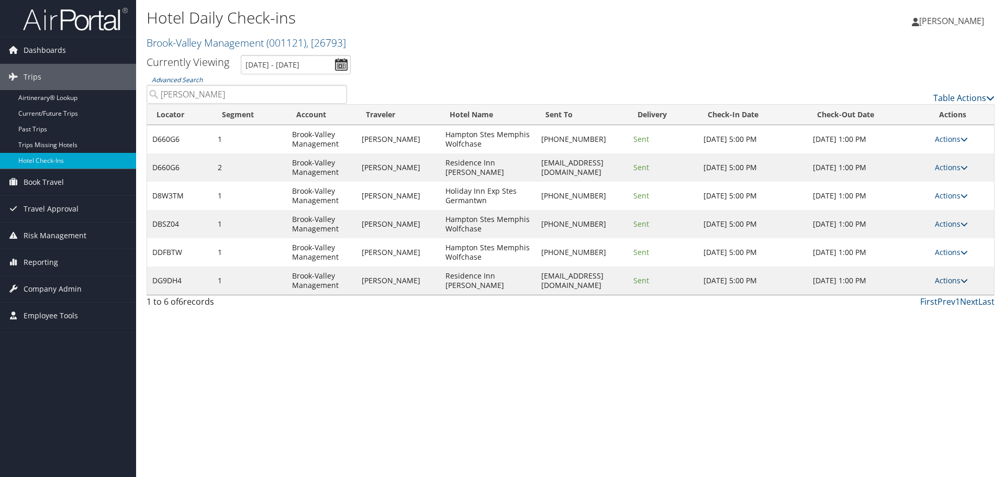
click at [942, 283] on link "Actions" at bounding box center [951, 280] width 33 height 10
click at [920, 347] on link "View Itinerary" at bounding box center [925, 349] width 90 height 18
drag, startPoint x: 186, startPoint y: 94, endPoint x: 109, endPoint y: 104, distance: 77.6
click at [109, 104] on div "Dashboards AirPortal 360™ (Manager) My Travel Dashboard Trips Airtinerary® Look…" at bounding box center [502, 238] width 1005 height 477
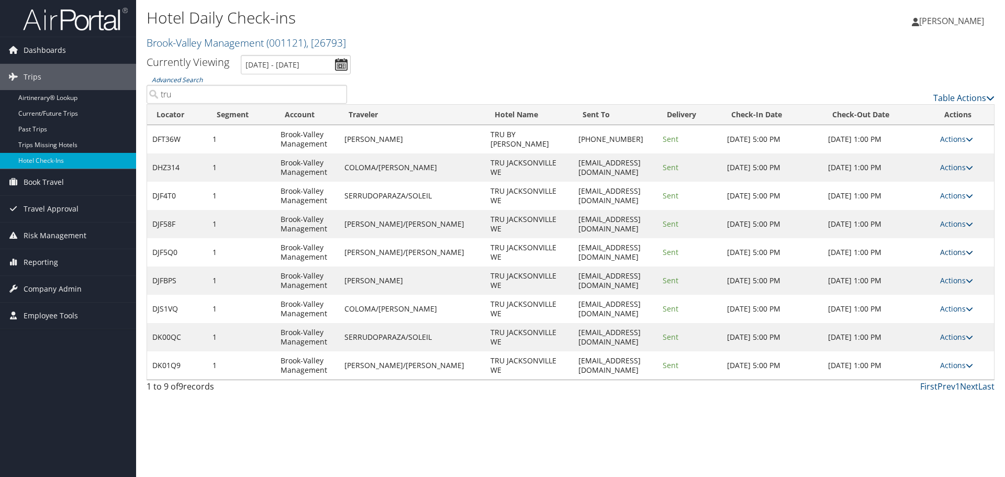
click at [969, 251] on icon at bounding box center [969, 252] width 7 height 7
click at [933, 322] on link "View Itinerary" at bounding box center [925, 321] width 90 height 18
click at [946, 171] on link "Actions" at bounding box center [957, 167] width 33 height 10
click at [912, 234] on link "View Itinerary" at bounding box center [925, 236] width 90 height 18
click at [975, 142] on td "Actions Resend Logs Delivery Information View Itinerary" at bounding box center [964, 139] width 59 height 28
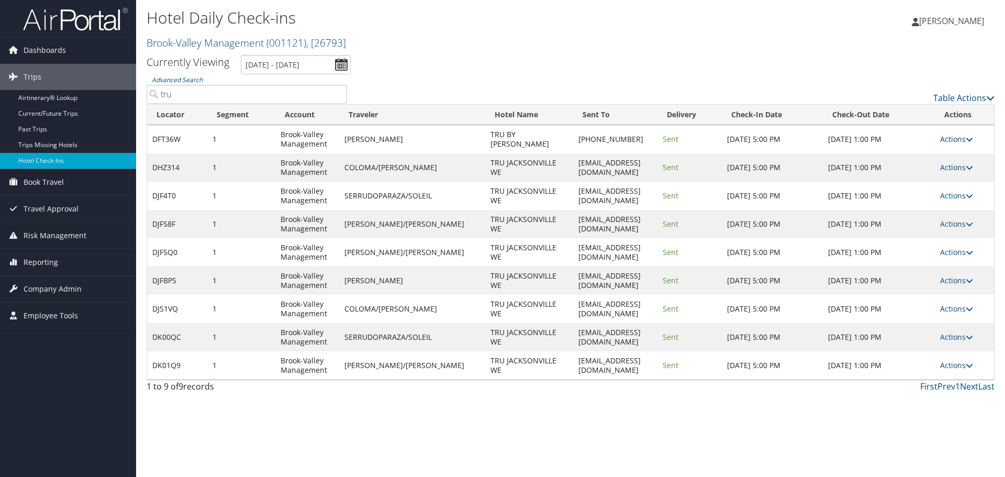
click at [966, 141] on icon at bounding box center [969, 139] width 7 height 7
click at [922, 210] on link "View Itinerary" at bounding box center [925, 208] width 90 height 18
click at [950, 281] on link "Actions" at bounding box center [957, 280] width 33 height 10
click at [935, 348] on link "View Itinerary" at bounding box center [925, 349] width 90 height 18
click at [946, 308] on link "Actions" at bounding box center [957, 309] width 33 height 10
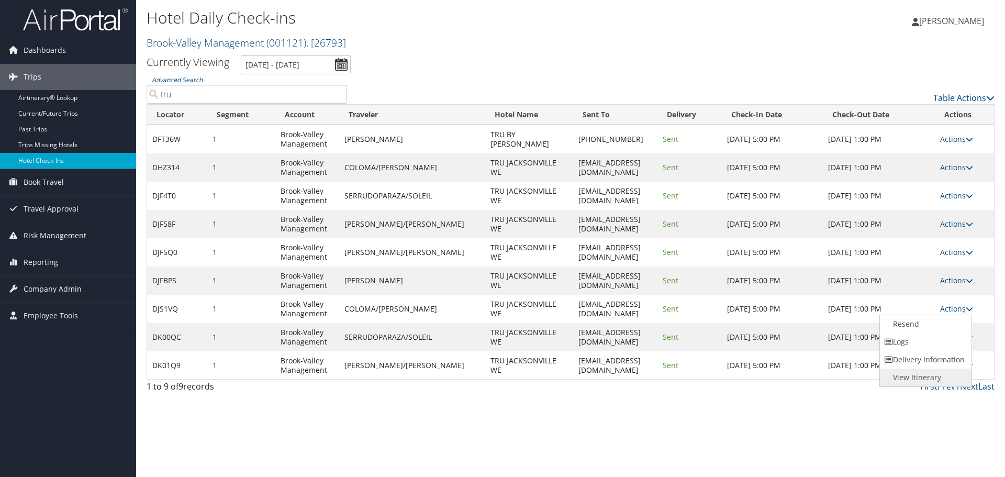
click at [944, 378] on link "View Itinerary" at bounding box center [925, 378] width 90 height 18
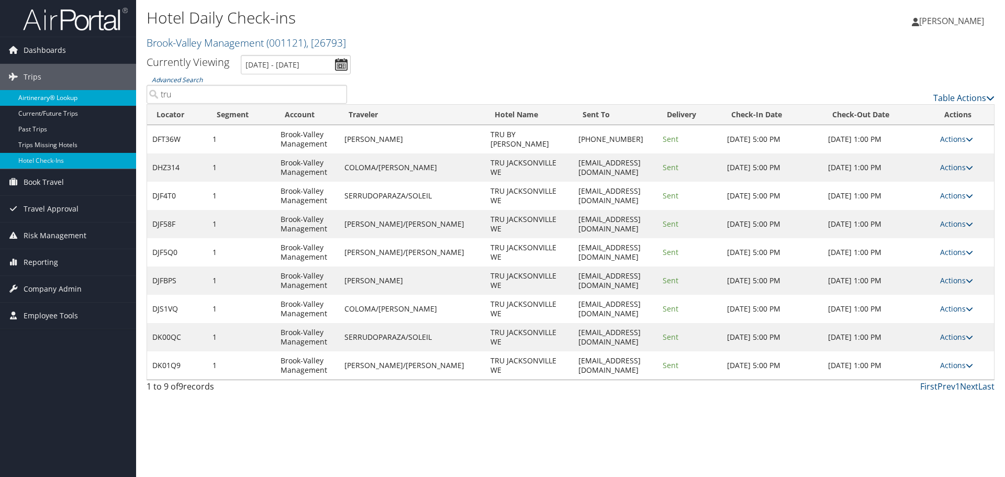
drag, startPoint x: 218, startPoint y: 93, endPoint x: 135, endPoint y: 93, distance: 82.7
click at [135, 93] on div "Dashboards AirPortal 360™ (Manager) My Travel Dashboard Trips Airtinerary® Look…" at bounding box center [502, 238] width 1005 height 477
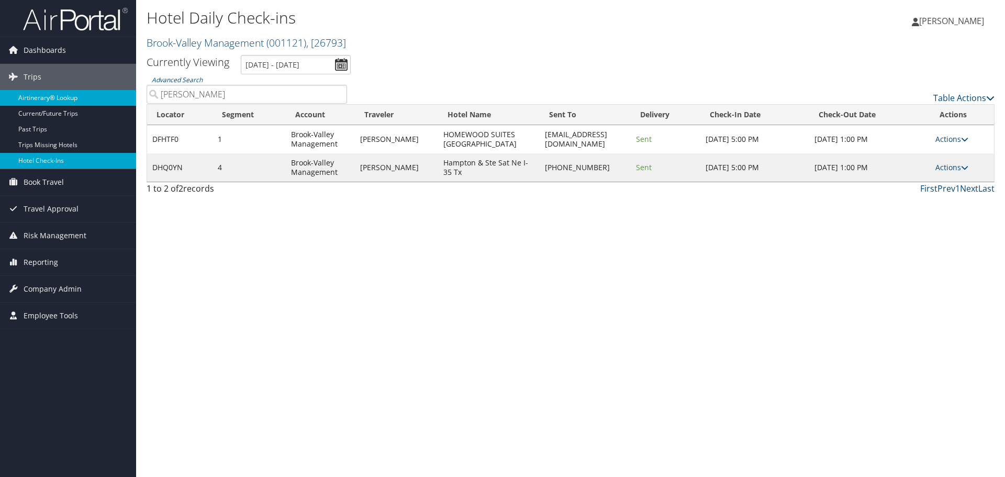
drag, startPoint x: 183, startPoint y: 94, endPoint x: 91, endPoint y: 105, distance: 92.2
click at [91, 104] on div "Dashboards AirPortal 360™ (Manager) My Travel Dashboard Trips Airtinerary® Look…" at bounding box center [502, 238] width 1005 height 477
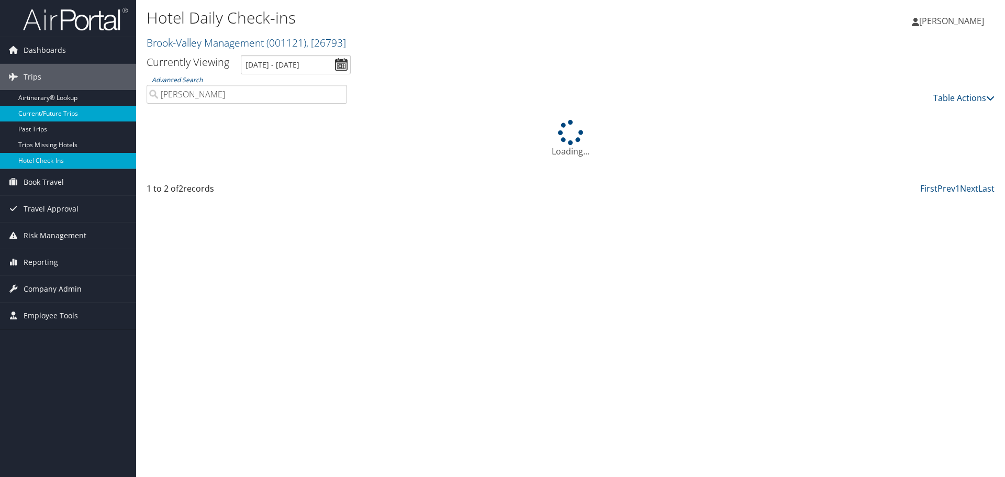
type input "pedro"
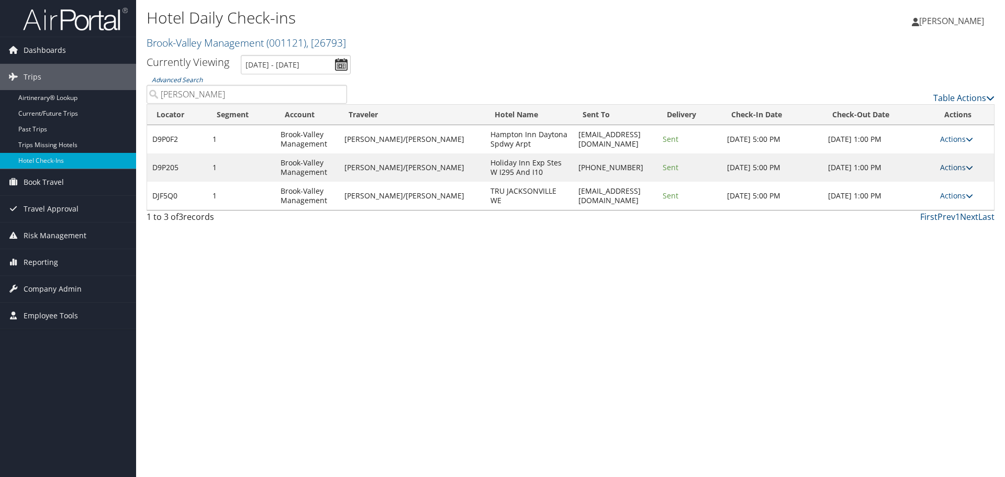
click at [945, 167] on link "Actions" at bounding box center [957, 167] width 33 height 10
click at [925, 241] on link "View Itinerary" at bounding box center [925, 236] width 90 height 18
click at [53, 180] on span "Book Travel" at bounding box center [44, 182] width 40 height 26
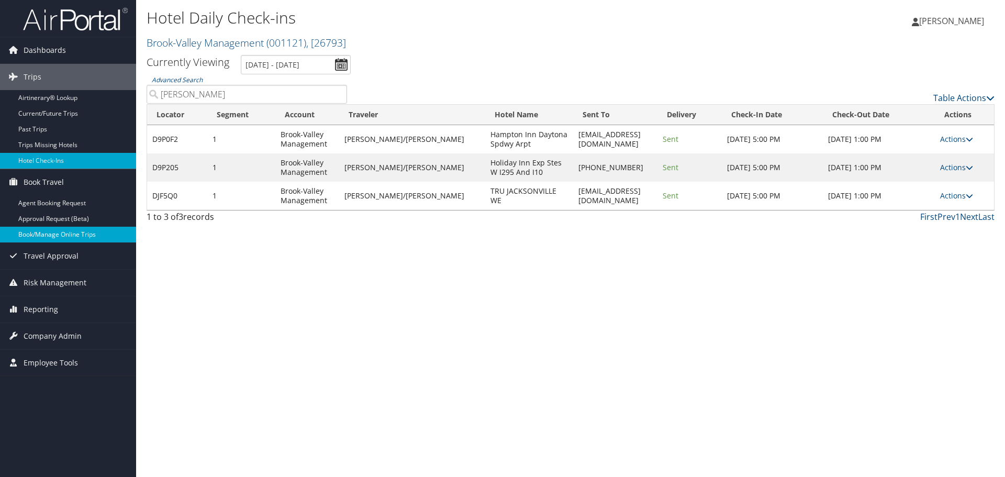
click at [42, 233] on link "Book/Manage Online Trips" at bounding box center [68, 235] width 136 height 16
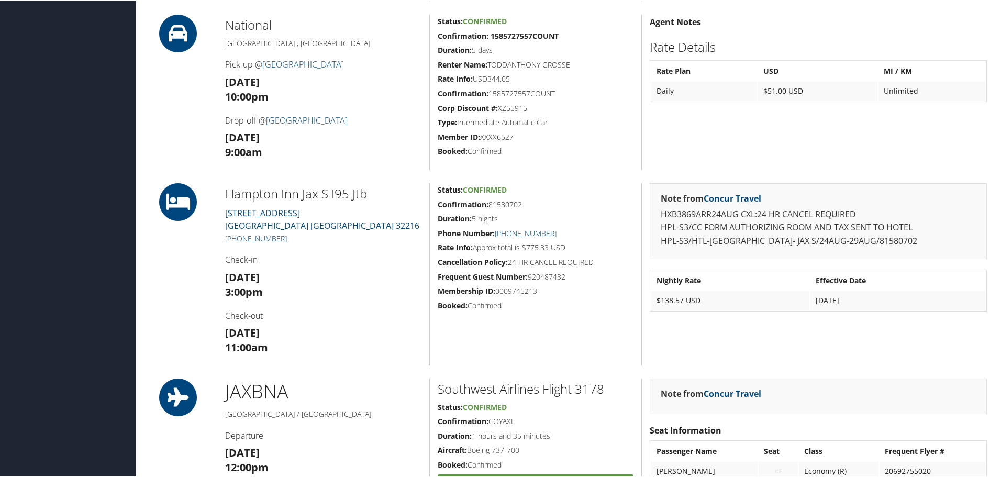
scroll to position [524, 0]
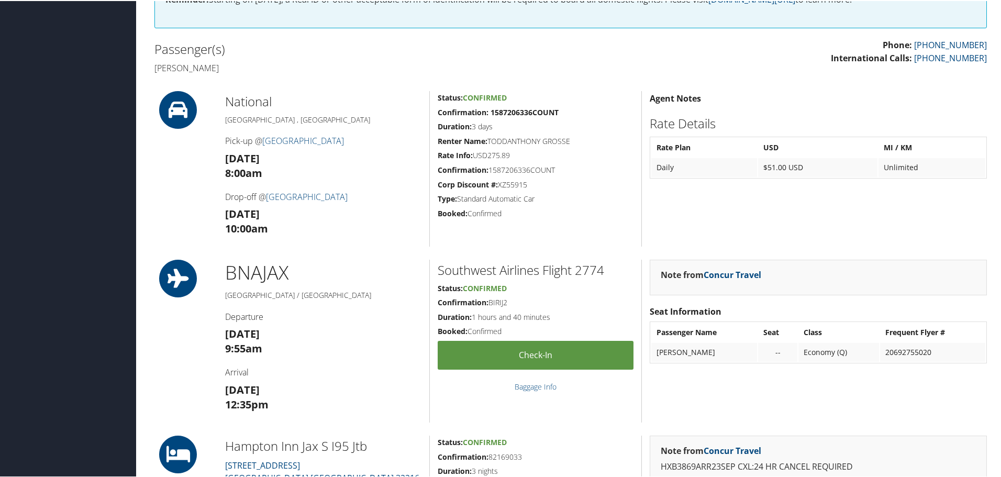
scroll to position [262, 0]
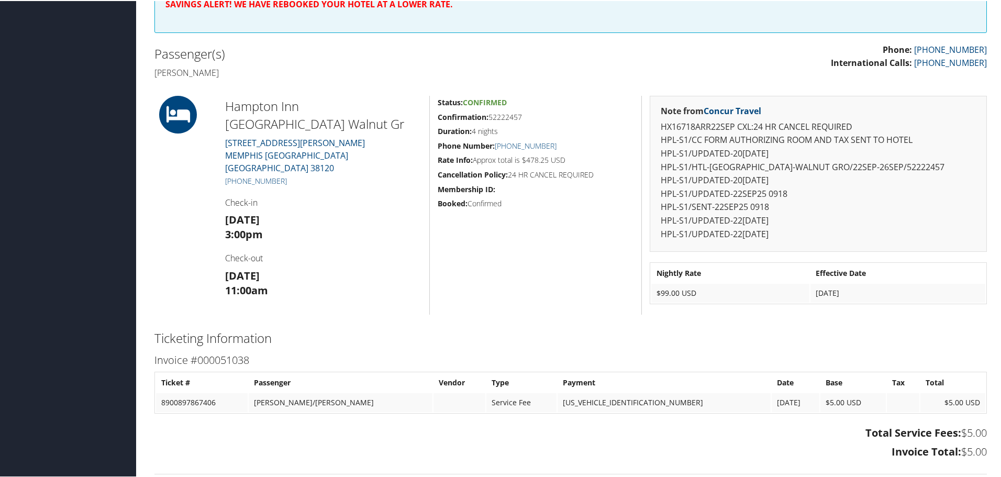
scroll to position [262, 0]
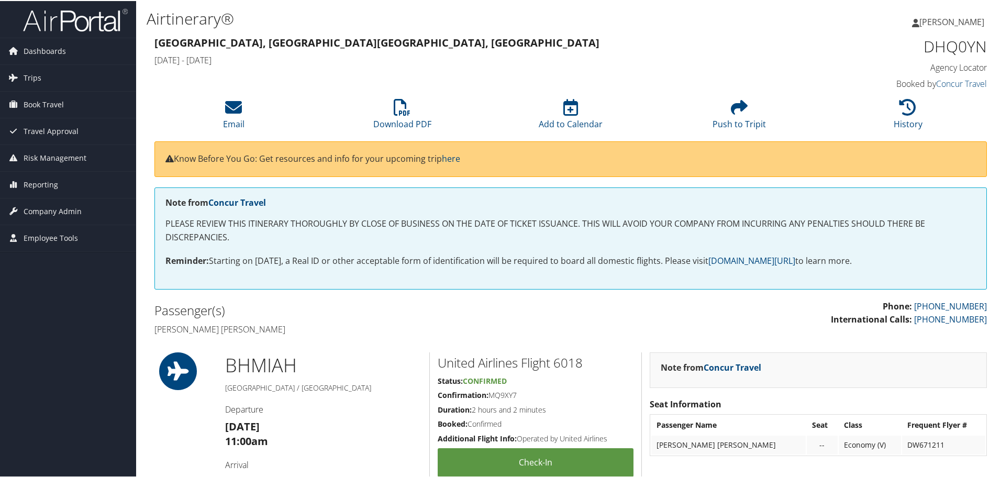
click at [348, 381] on div "BHM IAH Birmingham / Houston Departure Tue 23 Sep 11:00am Arrival Tue 23 Sep 1:…" at bounding box center [323, 432] width 212 height 163
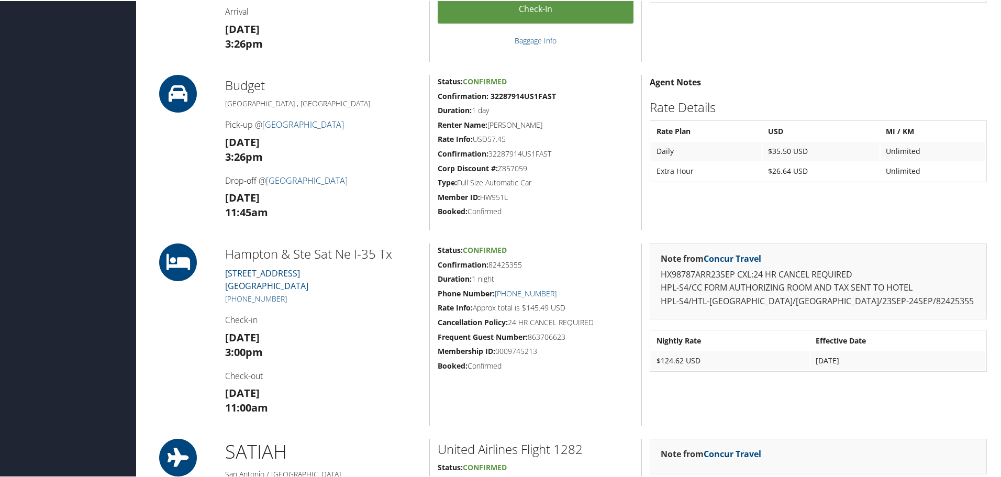
scroll to position [681, 0]
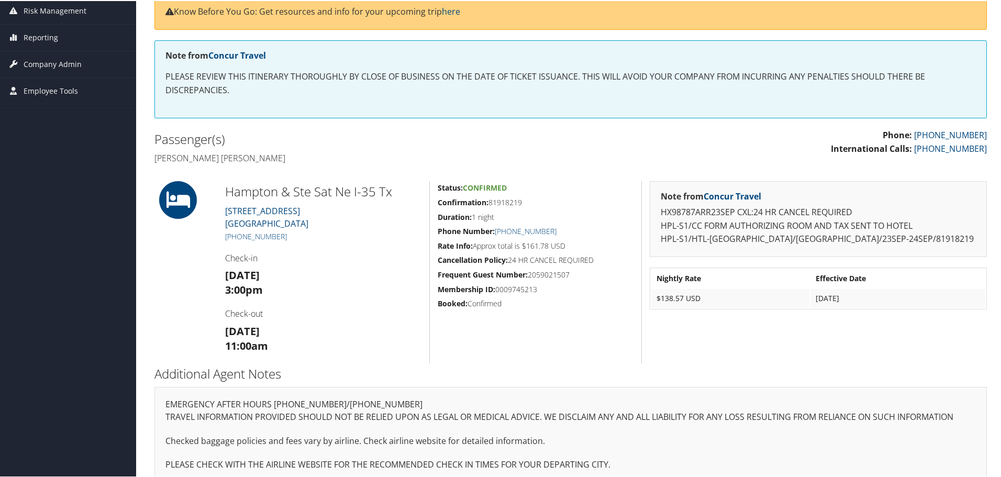
scroll to position [162, 0]
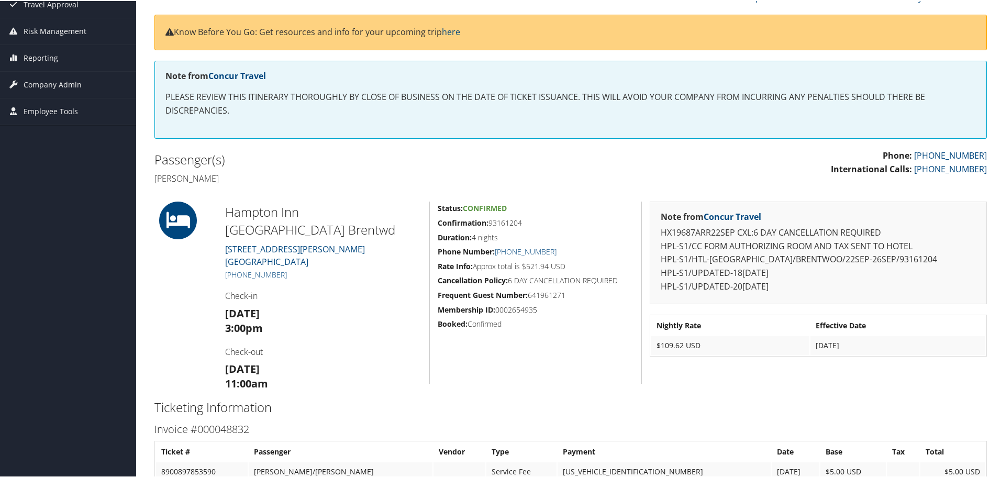
scroll to position [157, 0]
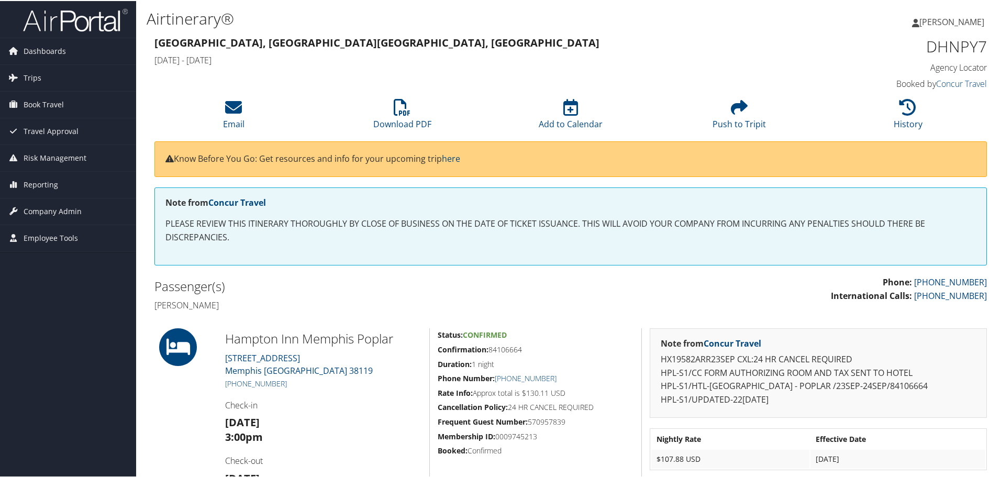
click at [382, 389] on div "Hampton Inn Memphis Poplar [STREET_ADDRESS] [GEOGRAPHIC_DATA] 38119 [PHONE_NUMB…" at bounding box center [323, 418] width 212 height 182
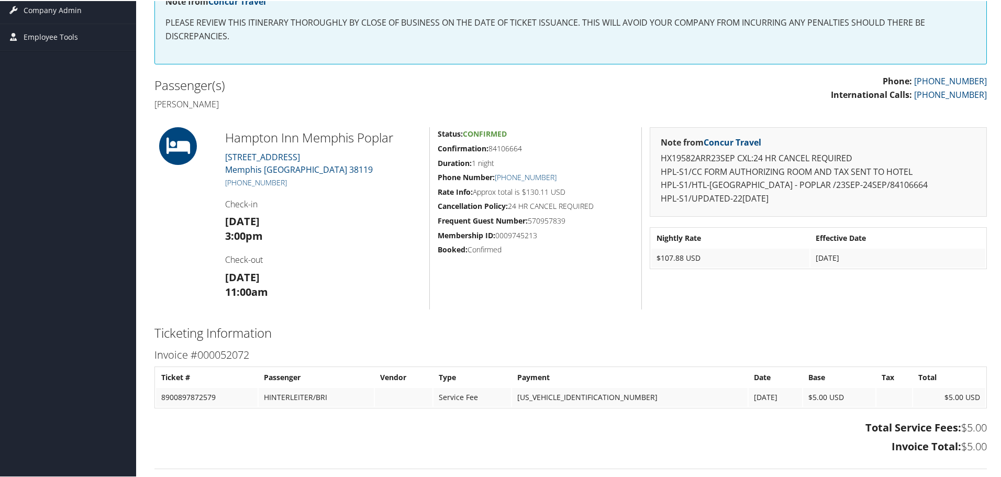
scroll to position [209, 0]
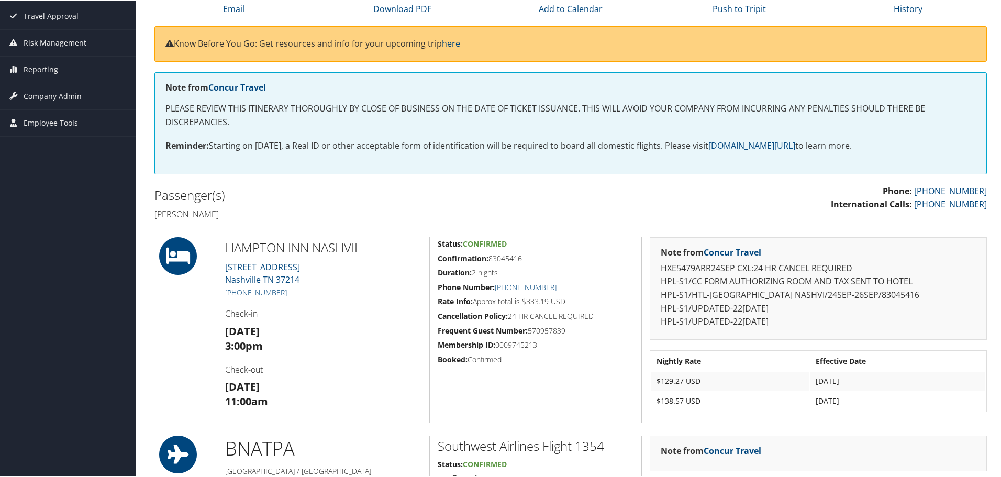
scroll to position [157, 0]
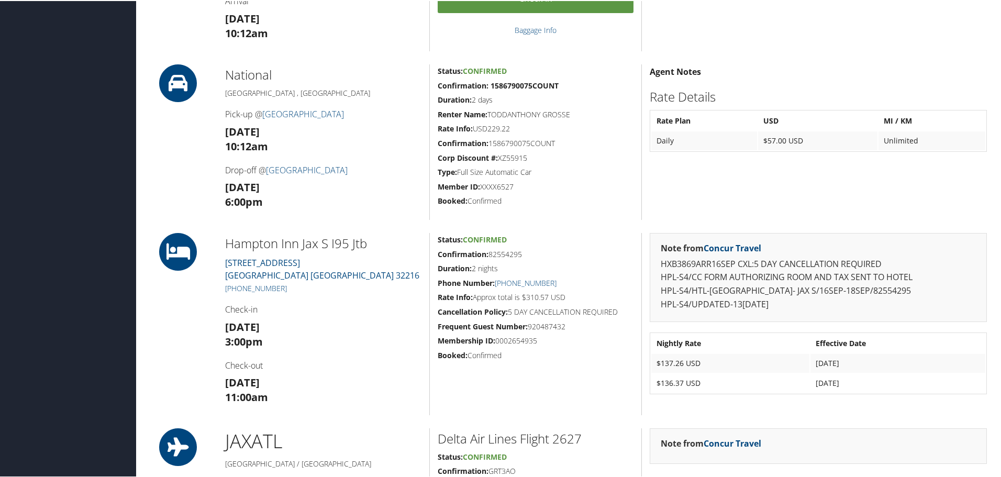
scroll to position [681, 0]
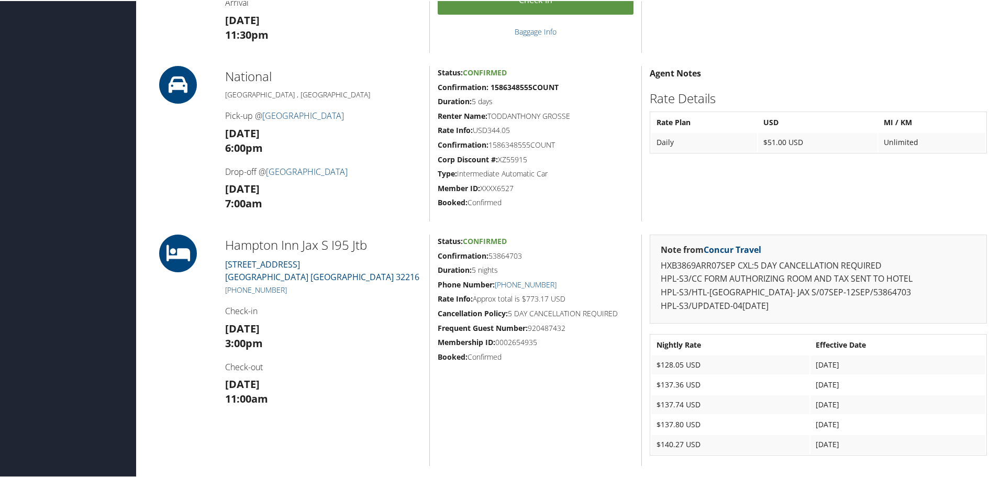
scroll to position [471, 0]
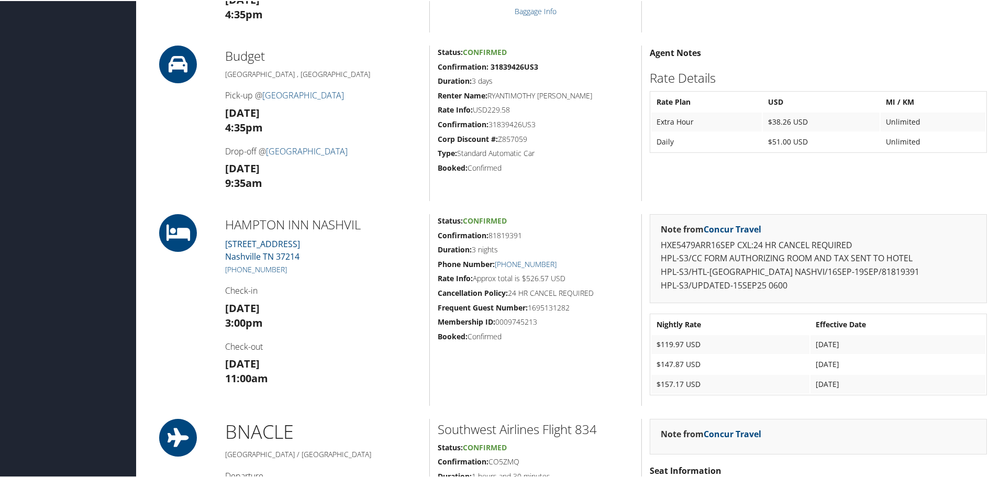
scroll to position [471, 0]
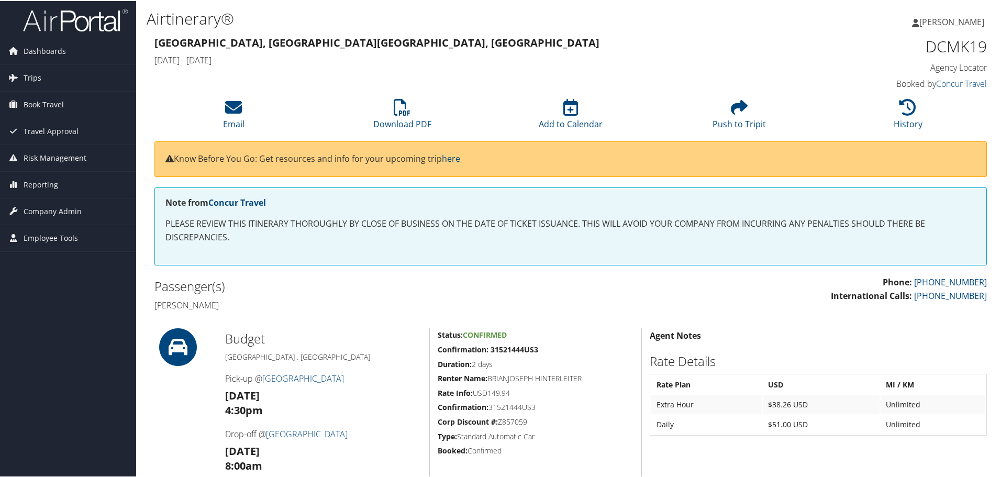
click at [349, 328] on div "Budget [GEOGRAPHIC_DATA] , [GEOGRAPHIC_DATA] Pick-up @ [GEOGRAPHIC_DATA] [DATE]…" at bounding box center [323, 405] width 212 height 156
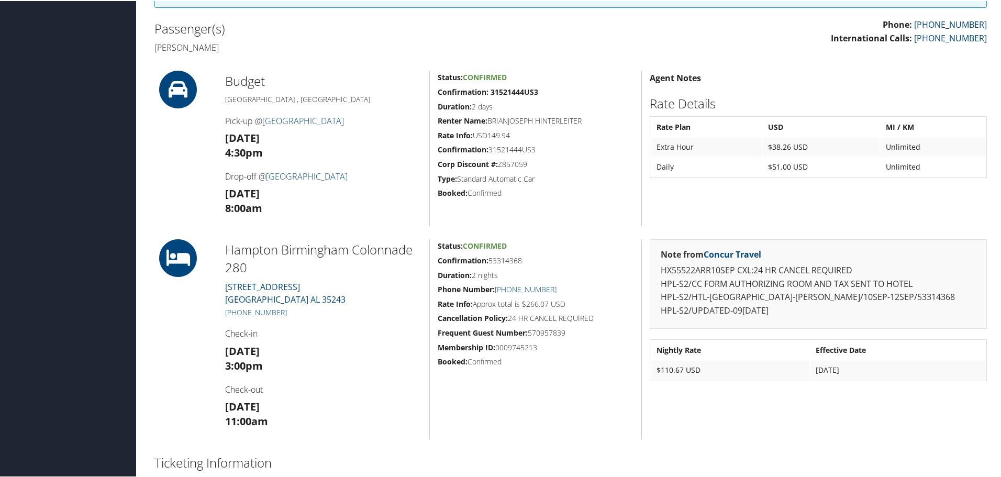
scroll to position [262, 0]
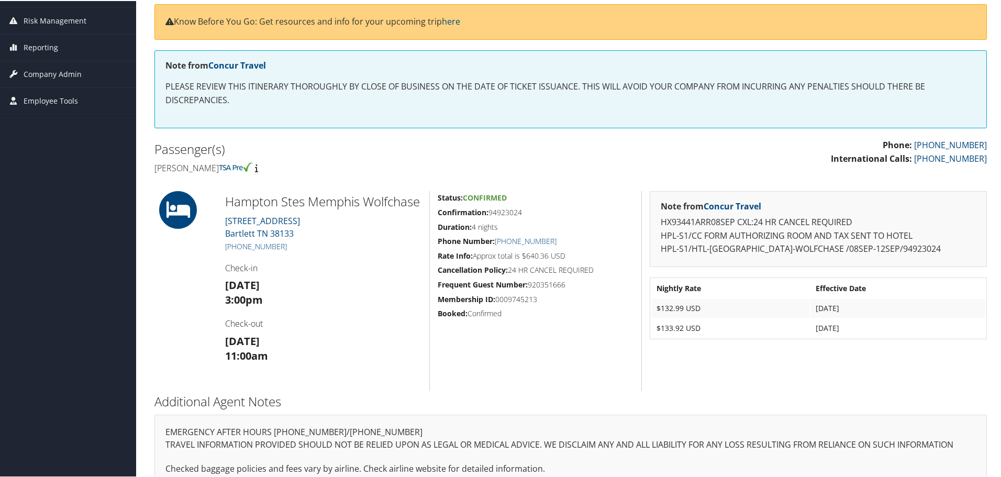
scroll to position [180, 0]
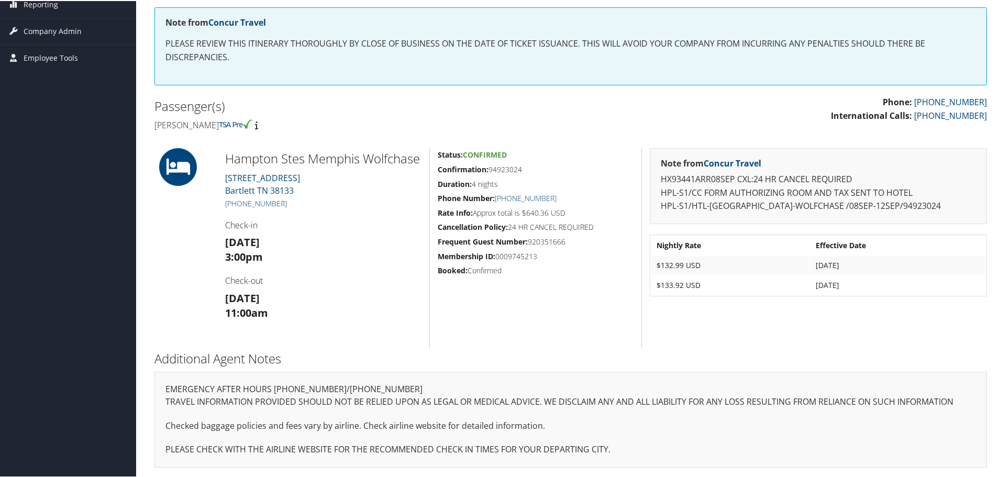
click at [345, 260] on h3 "Mon 08 Sep 3:00pm" at bounding box center [323, 248] width 196 height 29
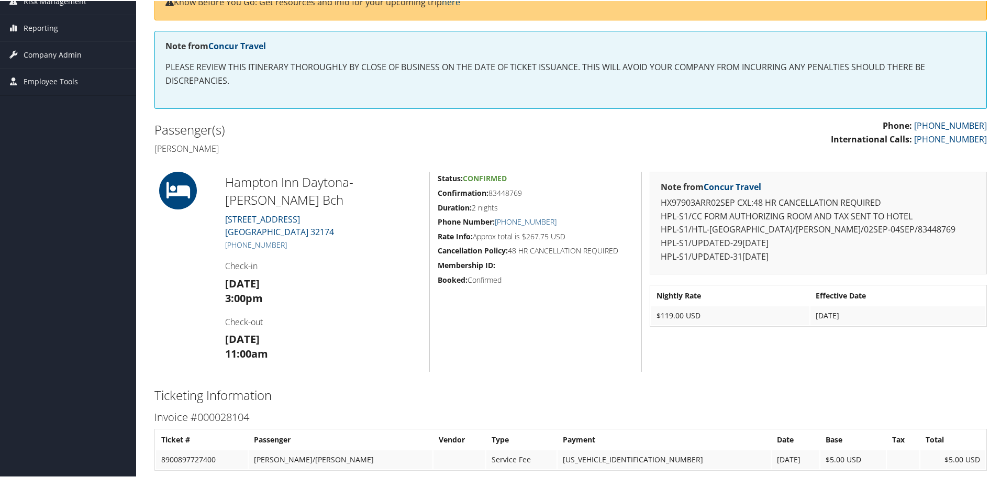
scroll to position [157, 0]
drag, startPoint x: 223, startPoint y: 219, endPoint x: 330, endPoint y: 235, distance: 108.9
click at [330, 235] on div "Hampton Inn Daytona-Ormand Bch 155 Interchange Boulevard Ormond Beach FL 32174 …" at bounding box center [323, 270] width 212 height 200
drag, startPoint x: 298, startPoint y: 224, endPoint x: 304, endPoint y: 223, distance: 5.9
copy link "155 Interchange Boulevard Ormond Beach FL 32174"
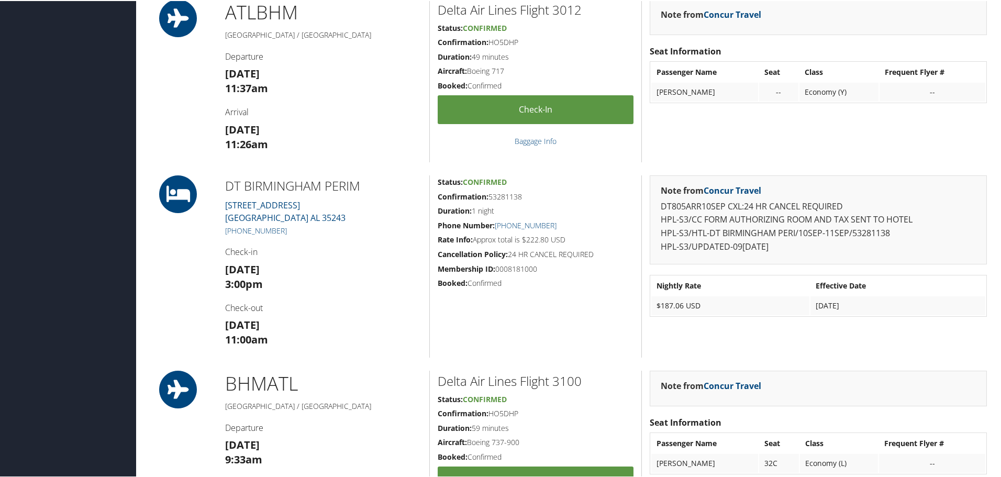
scroll to position [576, 0]
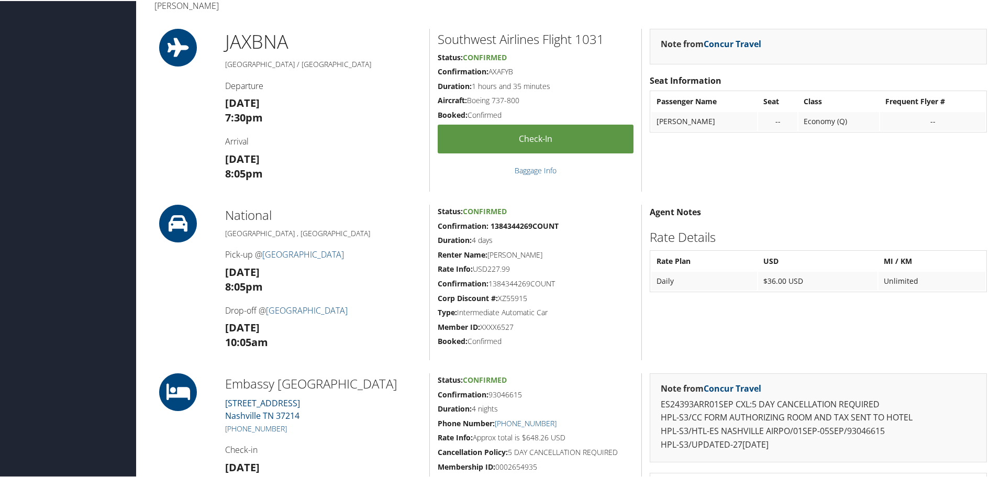
scroll to position [471, 0]
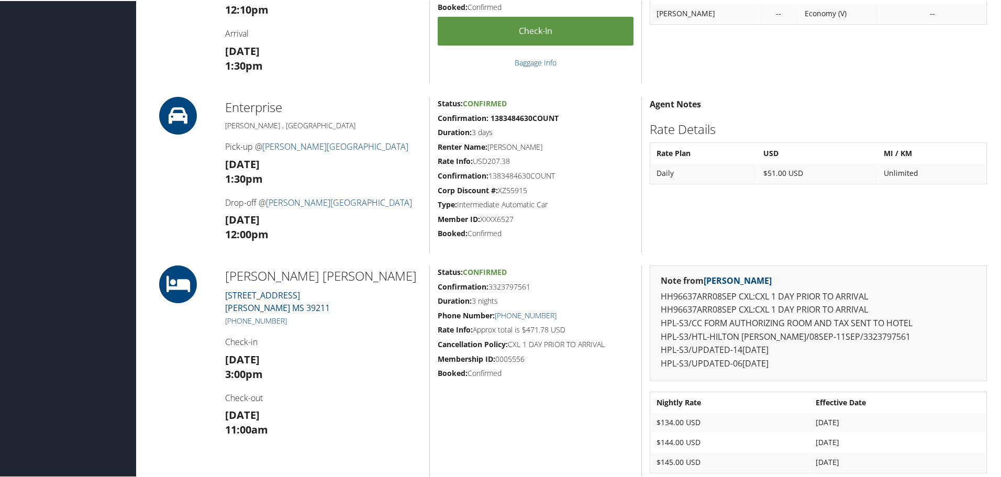
scroll to position [576, 0]
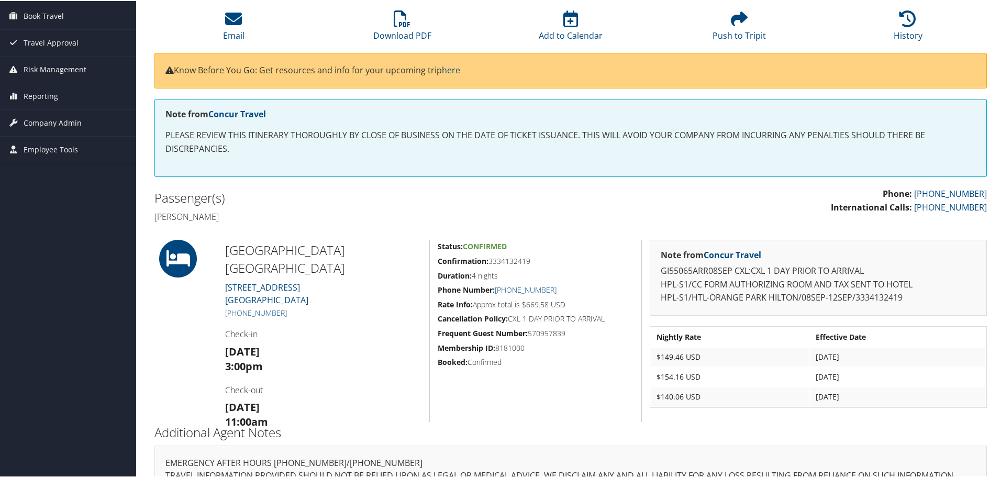
scroll to position [105, 0]
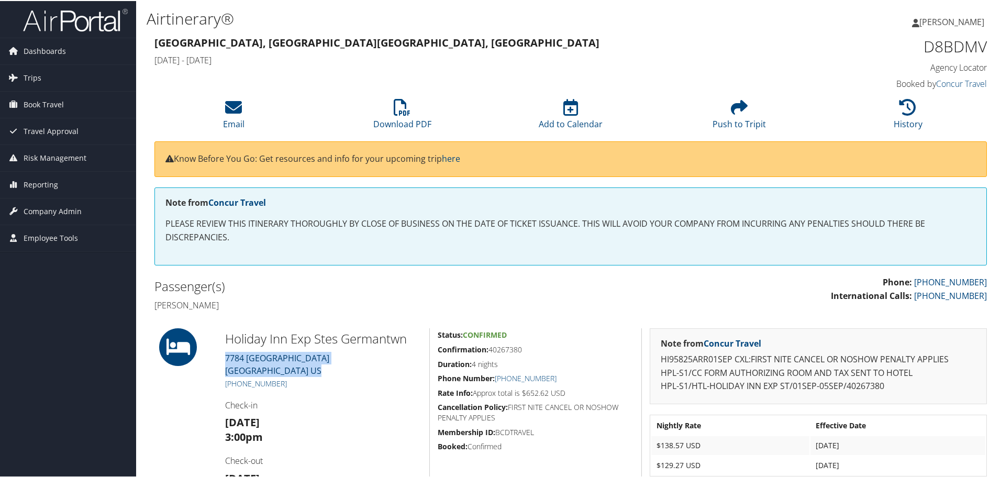
drag, startPoint x: 221, startPoint y: 357, endPoint x: 327, endPoint y: 374, distance: 107.1
click at [327, 374] on div "Holiday Inn Exp Stes Germantwn [STREET_ADDRESS] [PHONE_NUMBER] Check-in [DATE] …" at bounding box center [323, 418] width 212 height 182
copy link "[STREET_ADDRESS]"
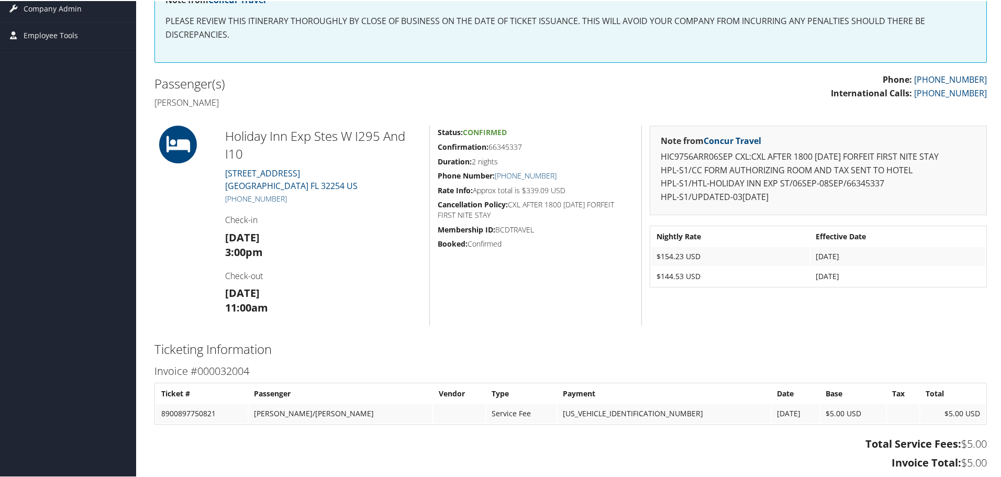
scroll to position [209, 0]
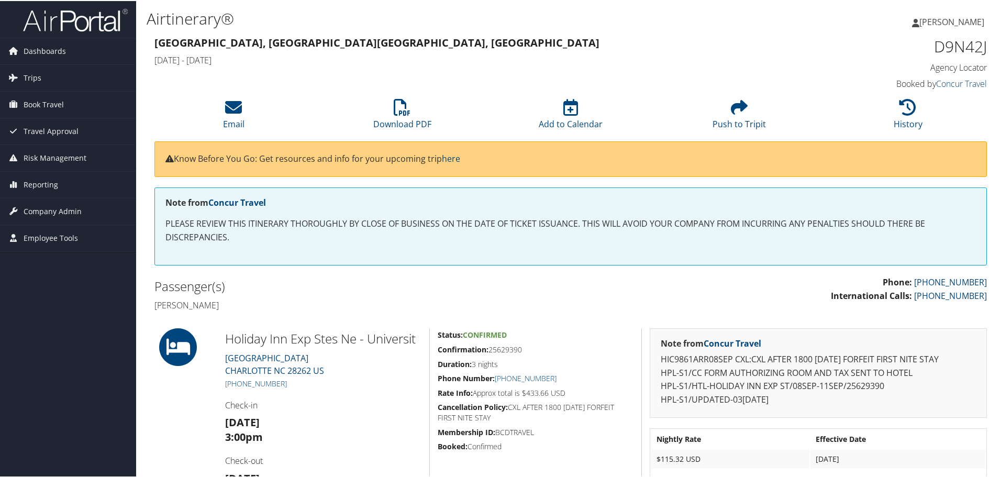
click at [185, 401] on div at bounding box center [182, 423] width 71 height 192
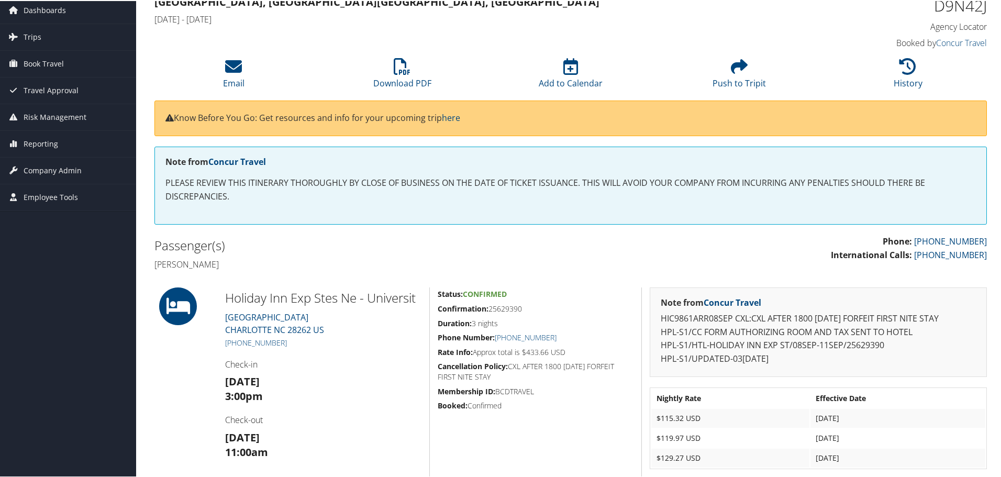
scroll to position [105, 0]
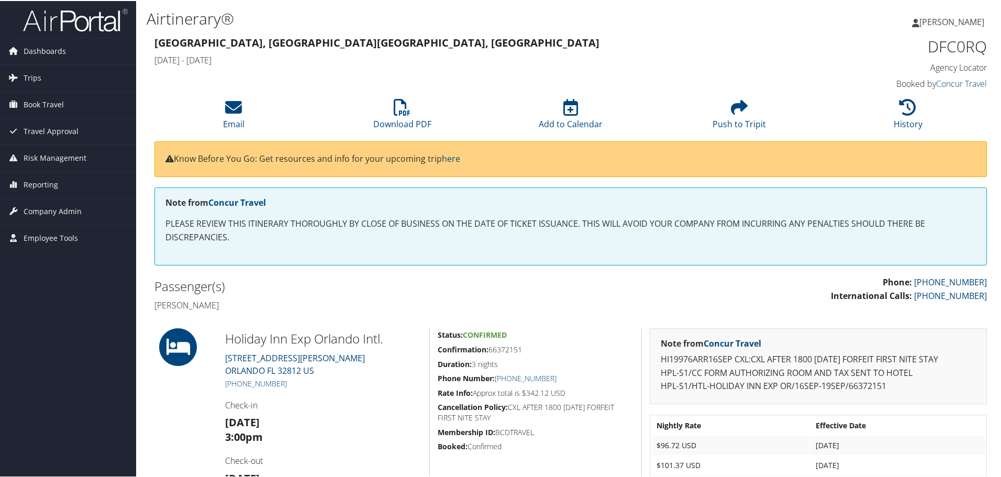
click at [321, 439] on h3 "[DATE] 3:00pm" at bounding box center [323, 428] width 196 height 29
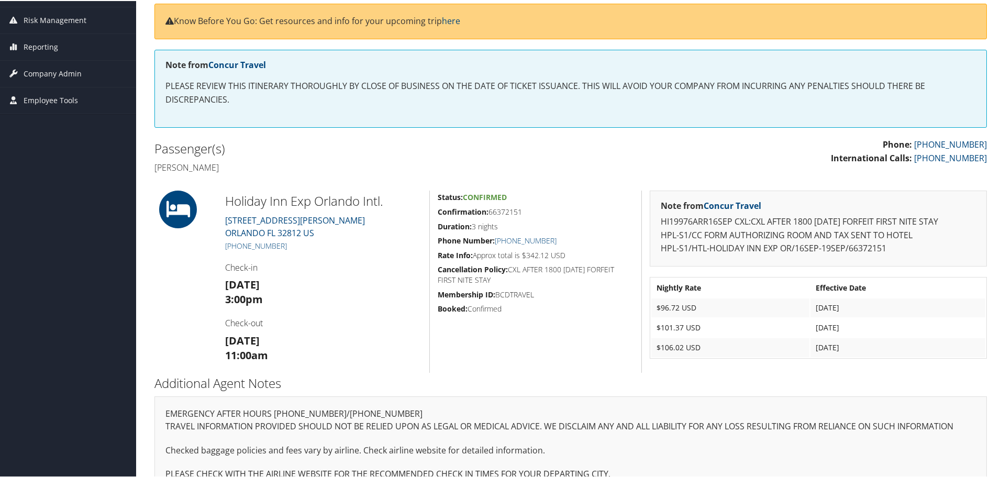
scroll to position [162, 0]
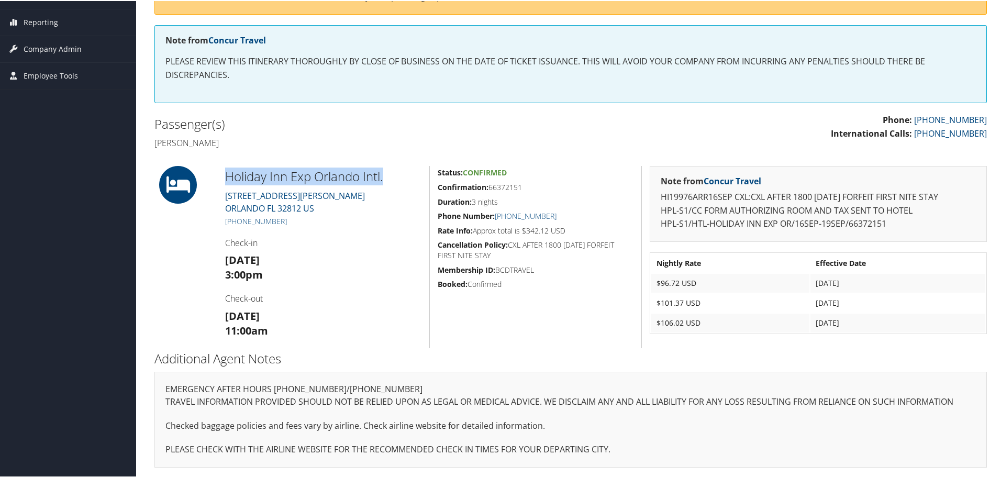
drag, startPoint x: 223, startPoint y: 179, endPoint x: 386, endPoint y: 178, distance: 163.4
click at [386, 178] on div "Holiday Inn Exp Orlando Intl. [STREET_ADDRESS][PERSON_NAME] [PHONE_NUMBER] Chec…" at bounding box center [323, 256] width 212 height 182
click at [316, 298] on h4 "Check-out" at bounding box center [323, 298] width 196 height 12
click at [477, 158] on div "86236707 Orlando, FL Orlando, FL Tue 16 Sep 2025 - Fri 19 Sep 2025 DFC0RQ Agenc…" at bounding box center [571, 174] width 848 height 606
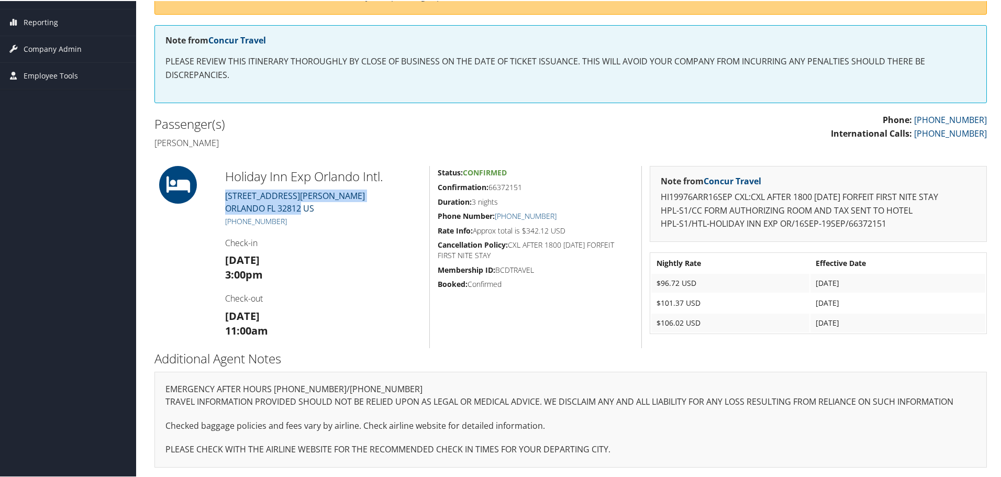
drag, startPoint x: 222, startPoint y: 196, endPoint x: 302, endPoint y: 207, distance: 80.8
click at [302, 207] on div "Holiday Inn Exp Orlando Intl. 7900 S. CONWAY ROAD ORLANDO FL 32812 US +1 (407) …" at bounding box center [323, 256] width 212 height 182
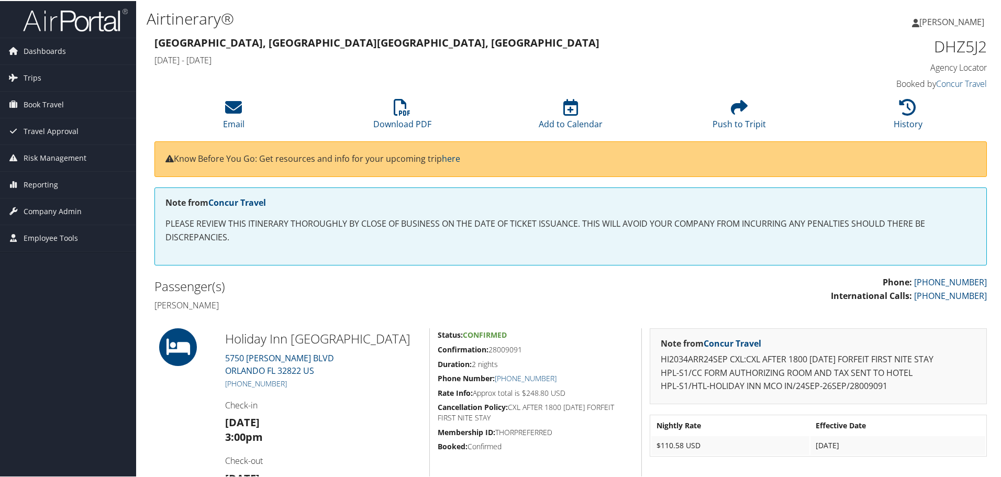
scroll to position [52, 0]
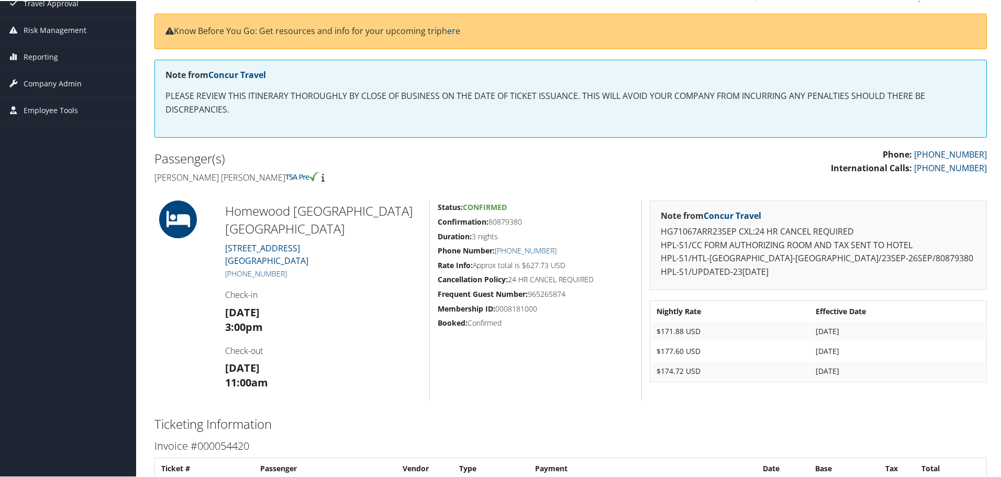
scroll to position [157, 0]
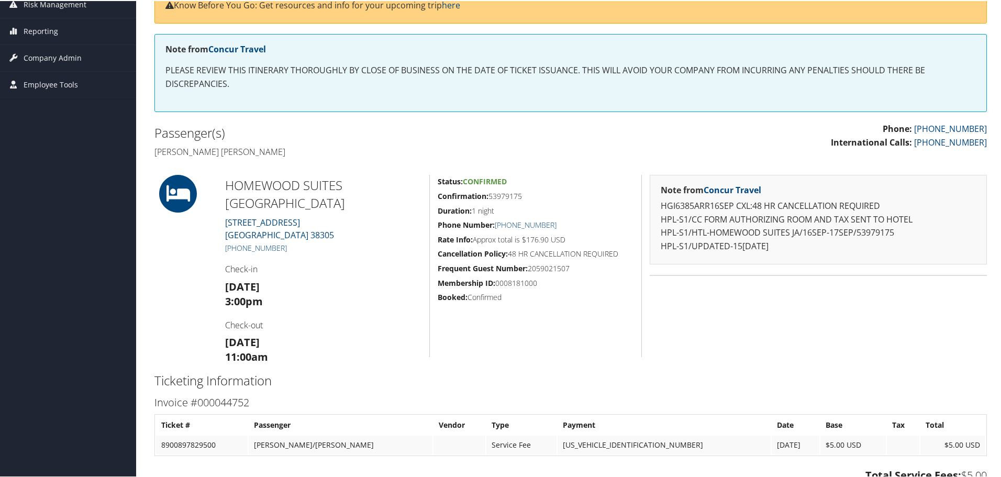
scroll to position [157, 0]
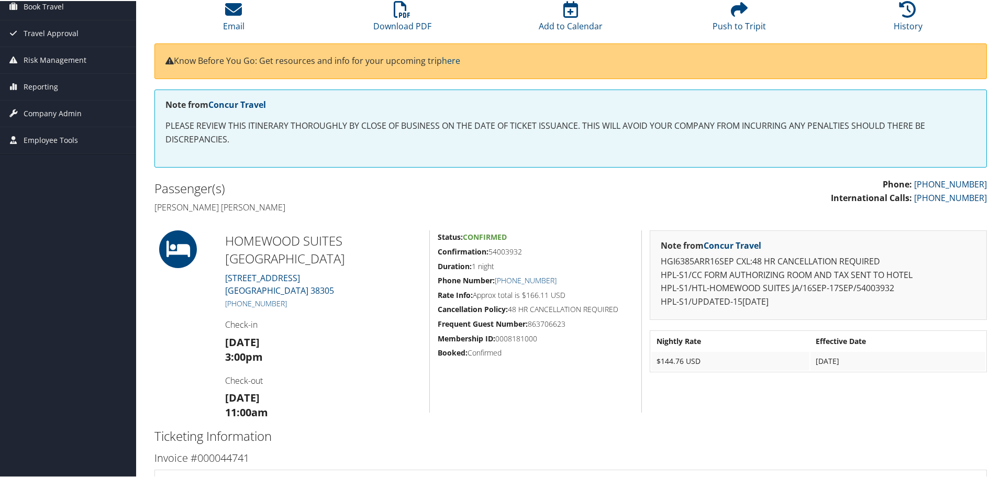
scroll to position [105, 0]
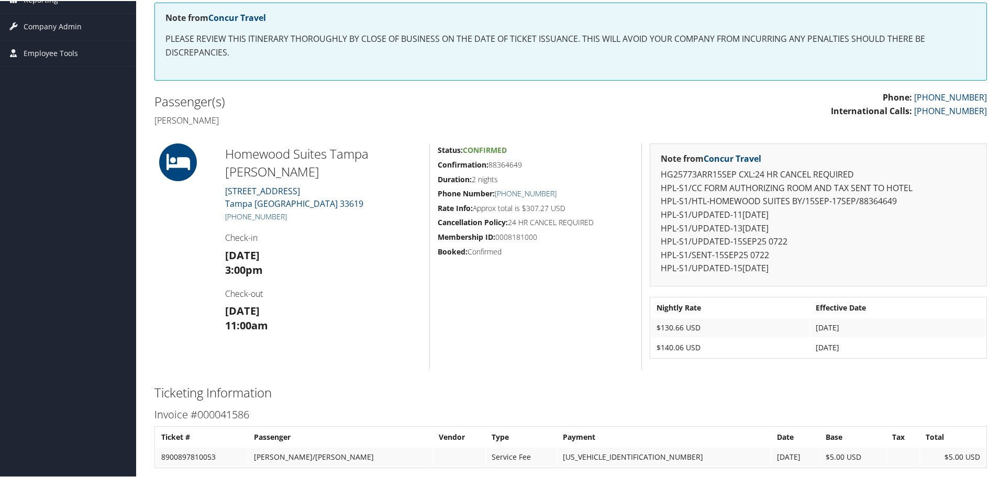
scroll to position [209, 0]
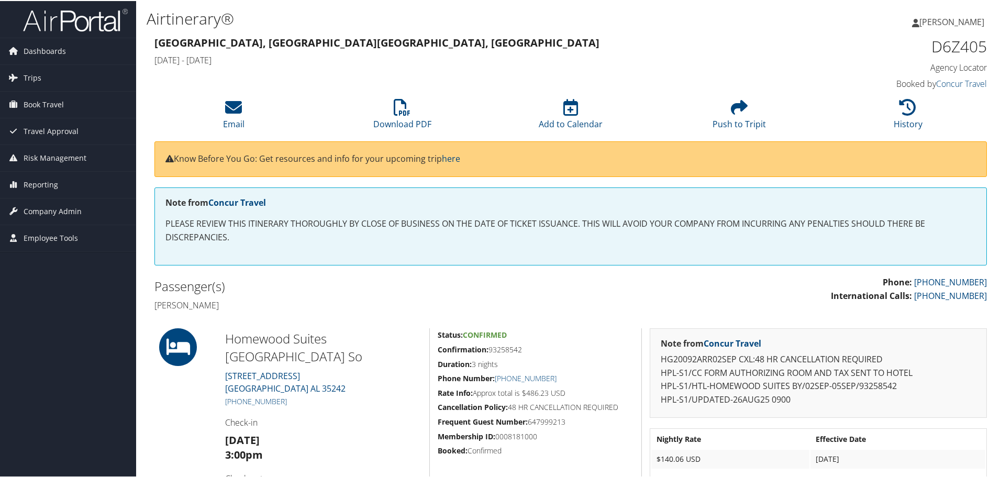
scroll to position [52, 0]
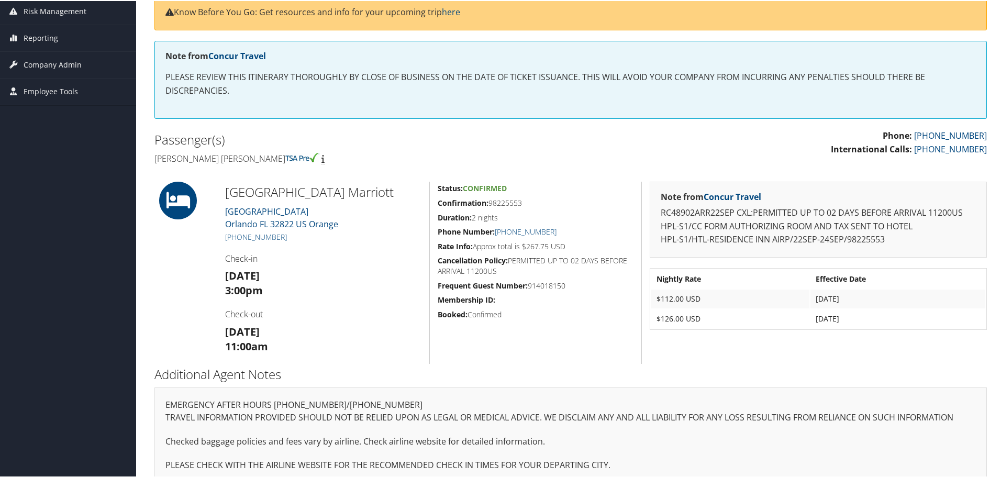
scroll to position [157, 0]
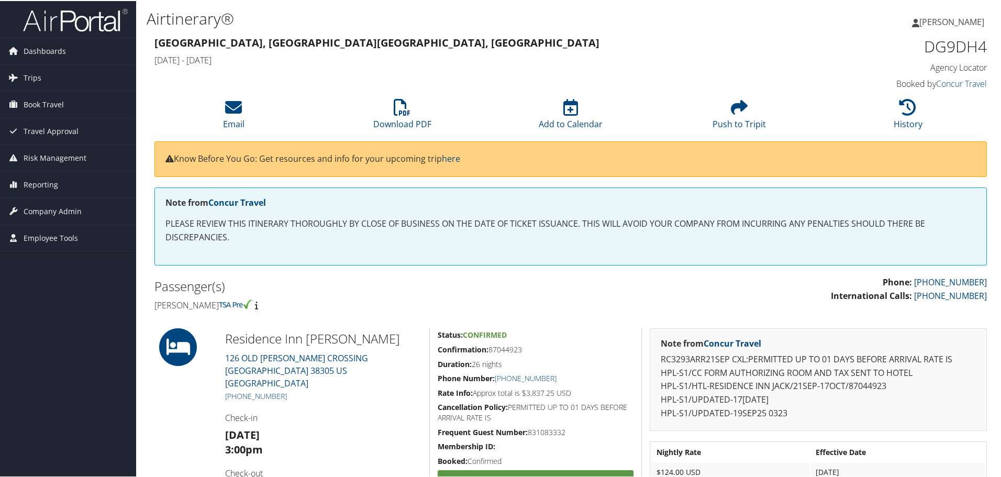
scroll to position [105, 0]
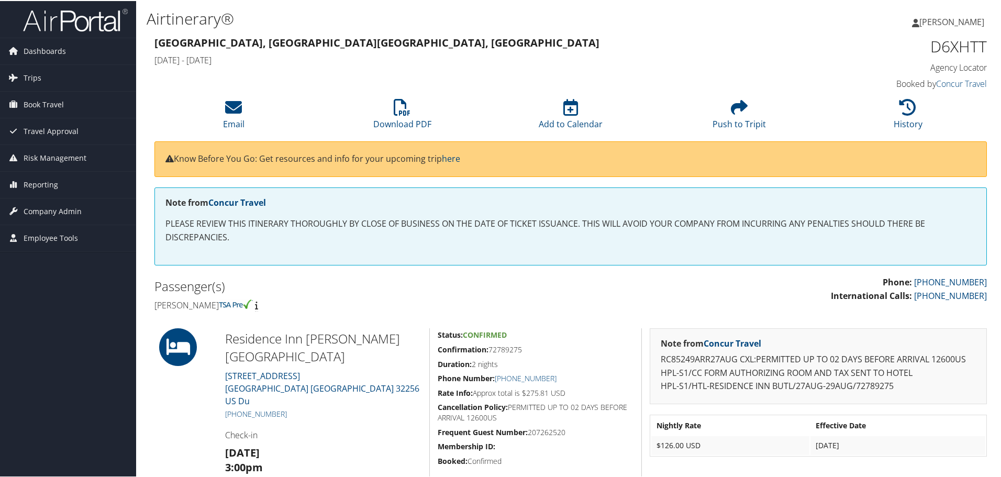
scroll to position [52, 0]
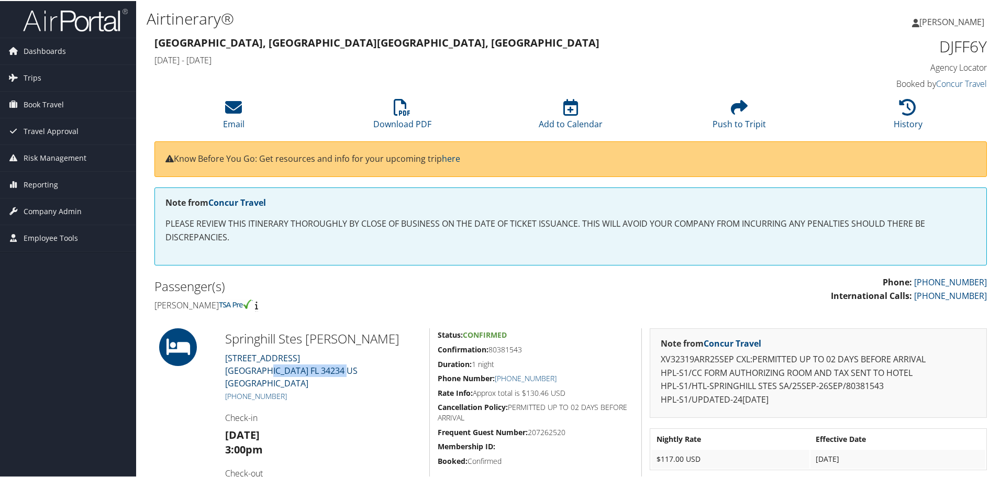
drag, startPoint x: 342, startPoint y: 372, endPoint x: 262, endPoint y: 368, distance: 80.8
click at [262, 368] on div "Springhill Stes Saras Marriott 1020 UNIVERSITY PARKWAY Sarasota FL 34234 US Sar…" at bounding box center [323, 418] width 212 height 182
click at [219, 356] on div "Springhill Stes Saras Marriott 1020 UNIVERSITY PARKWAY Sarasota FL 34234 US Sar…" at bounding box center [323, 418] width 212 height 182
drag, startPoint x: 220, startPoint y: 359, endPoint x: 296, endPoint y: 373, distance: 77.2
click at [296, 373] on div "Springhill Stes Saras Marriott 1020 UNIVERSITY PARKWAY Sarasota FL 34234 US Sar…" at bounding box center [323, 418] width 212 height 182
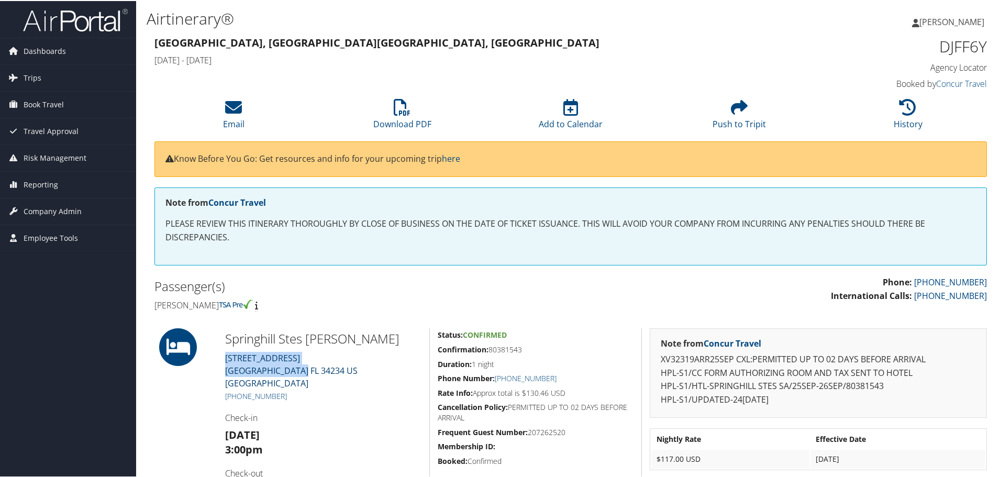
copy link "1020 UNIVERSITY PARKWAY Sarasota FL 34234"
click at [522, 397] on div "Status: Confirmed Confirmation: 80381543 Duration: 1 night Phone Number: +1 (94…" at bounding box center [535, 418] width 212 height 182
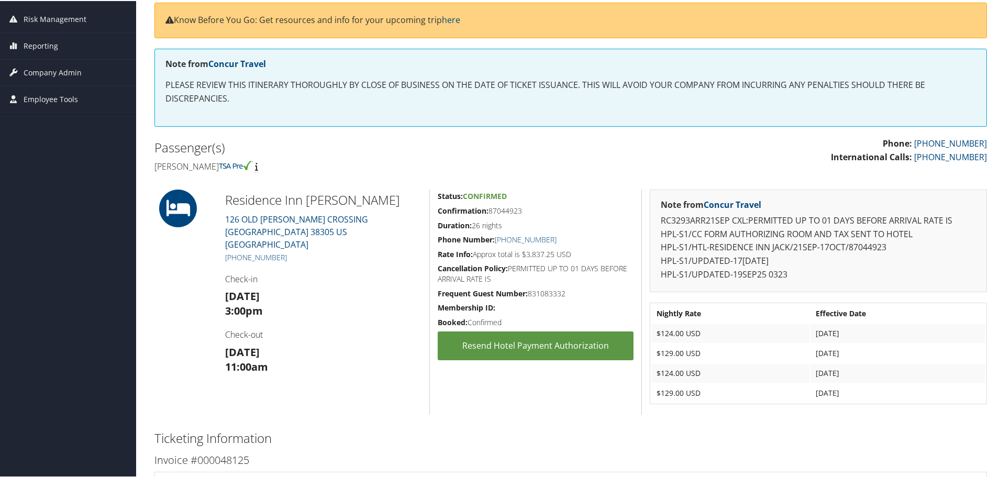
scroll to position [157, 0]
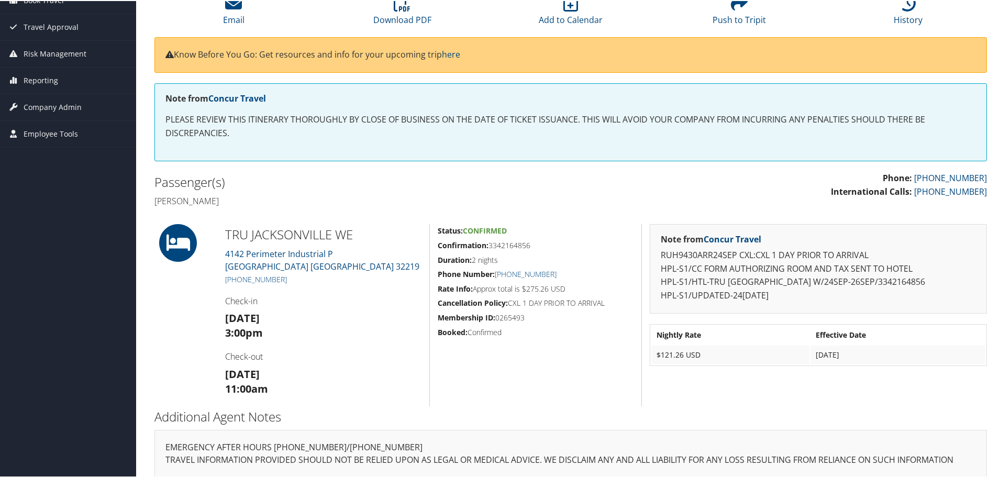
scroll to position [105, 0]
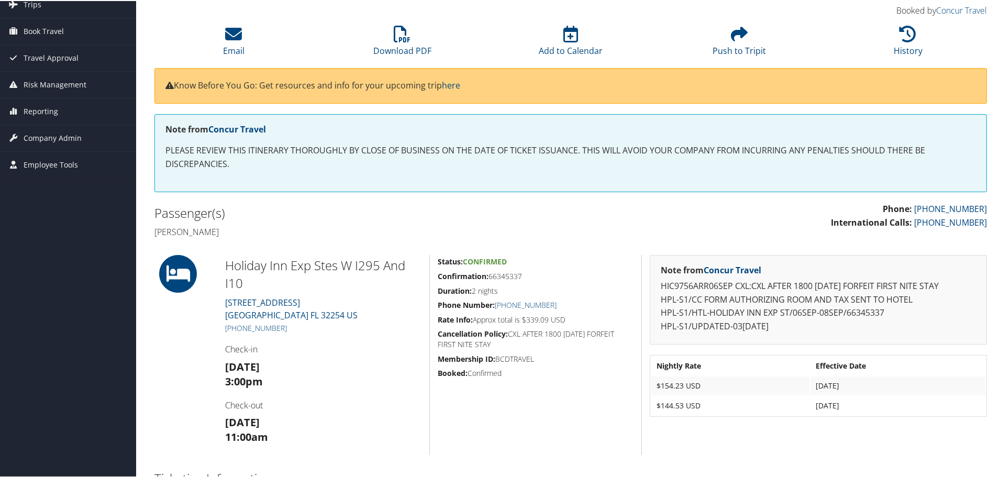
scroll to position [105, 0]
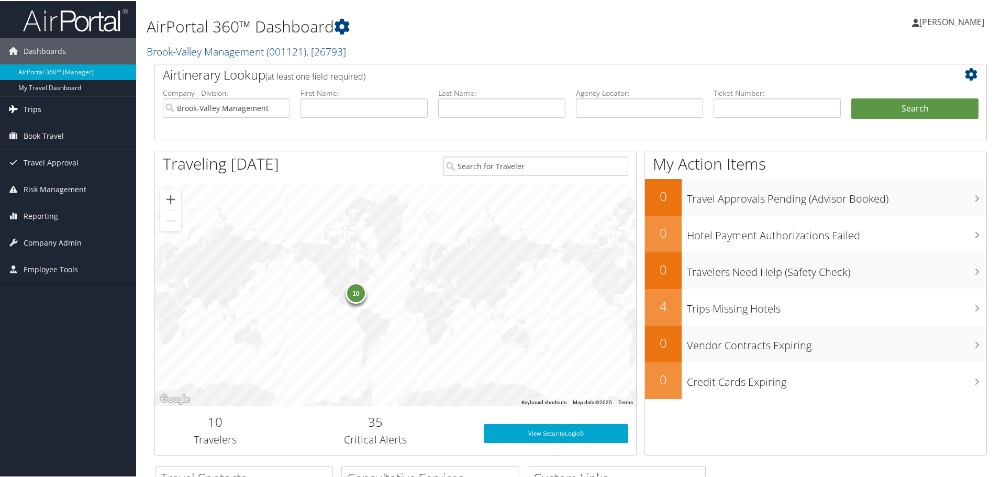
click at [66, 113] on link "Trips" at bounding box center [68, 108] width 136 height 26
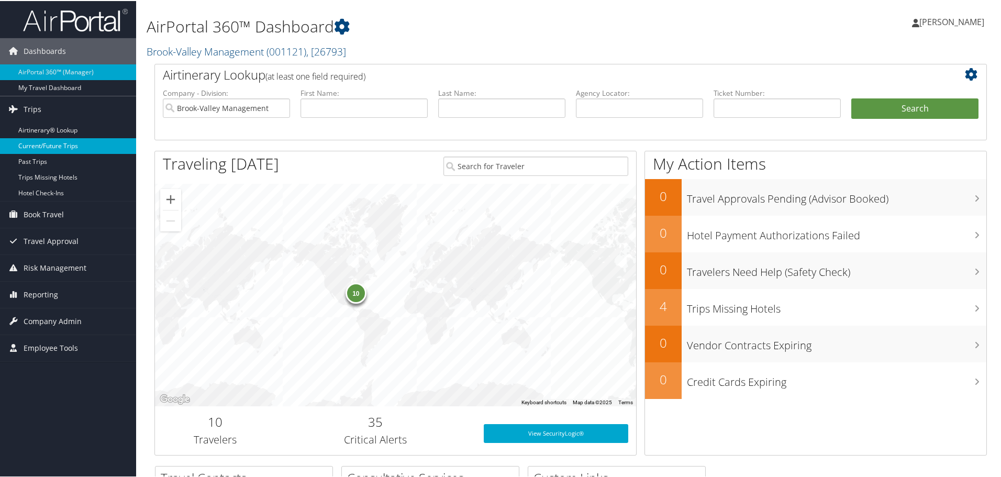
click at [60, 149] on link "Current/Future Trips" at bounding box center [68, 145] width 136 height 16
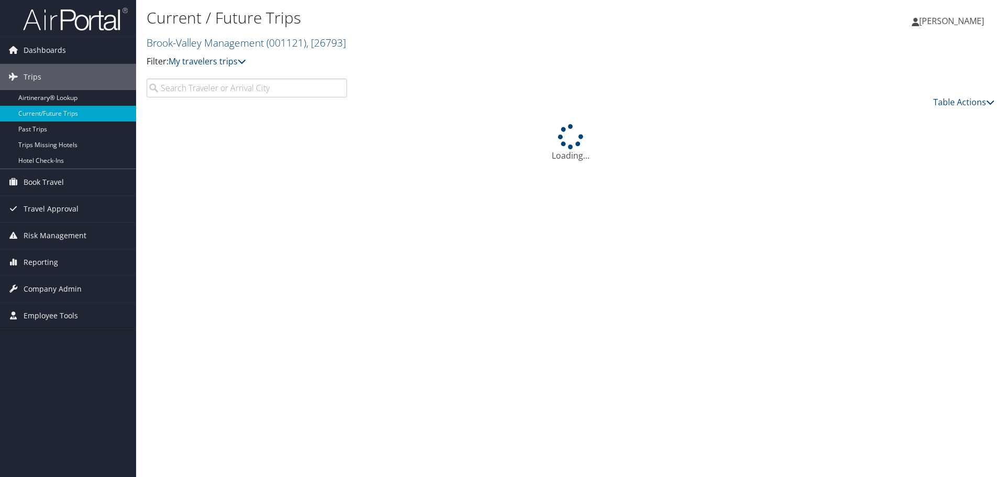
click at [258, 87] on input "search" at bounding box center [247, 88] width 201 height 19
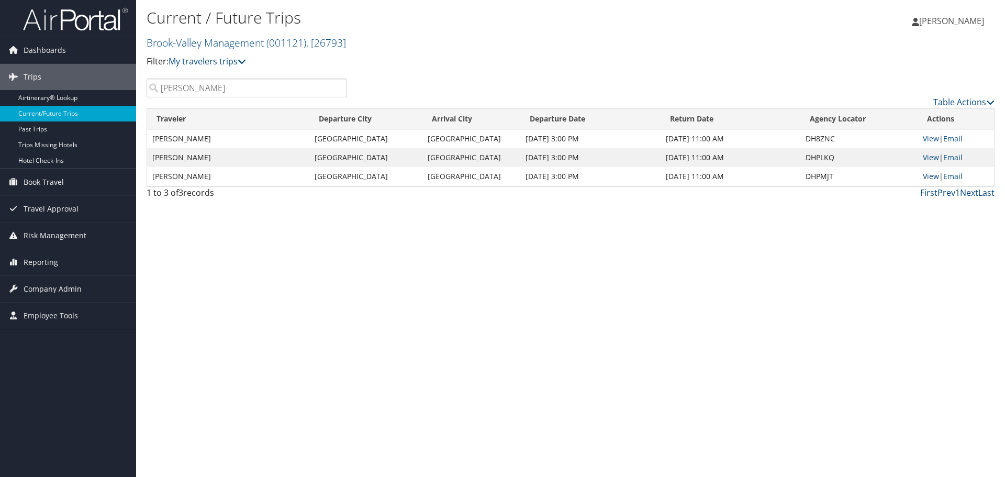
type input "[PERSON_NAME]"
click at [930, 180] on link "View" at bounding box center [931, 176] width 16 height 10
click at [932, 180] on link "View" at bounding box center [931, 176] width 16 height 10
click at [968, 17] on span "[PERSON_NAME]" at bounding box center [952, 21] width 65 height 12
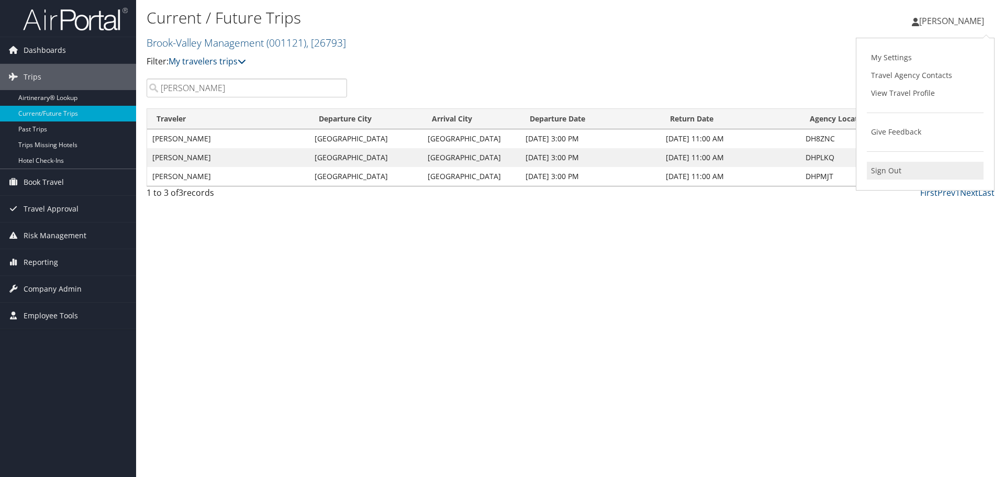
click at [913, 165] on link "Sign Out" at bounding box center [925, 171] width 117 height 18
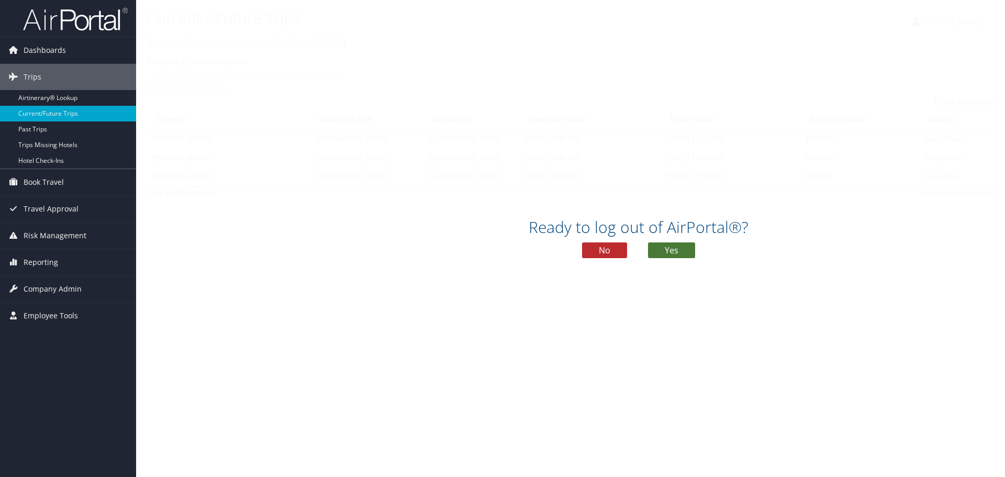
click at [654, 251] on button "Yes" at bounding box center [671, 250] width 47 height 16
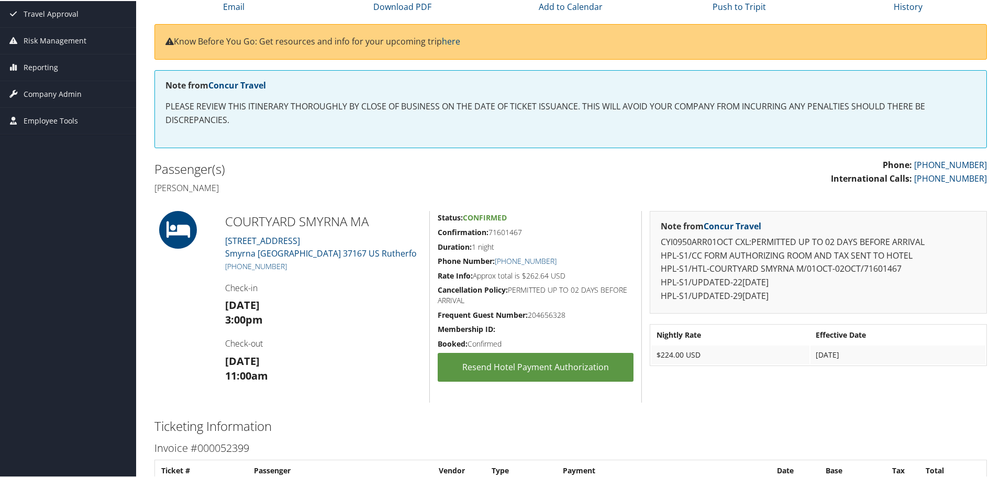
scroll to position [209, 0]
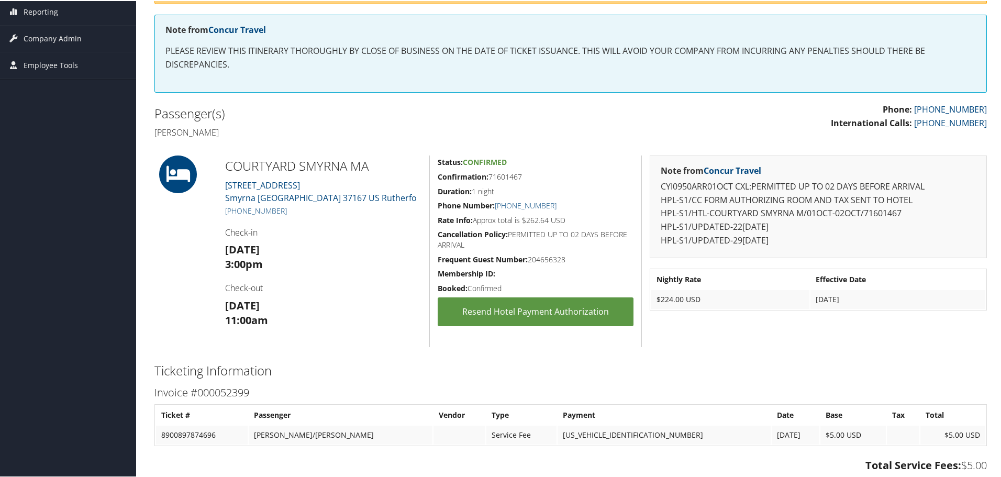
scroll to position [209, 0]
